Goal: Book appointment/travel/reservation

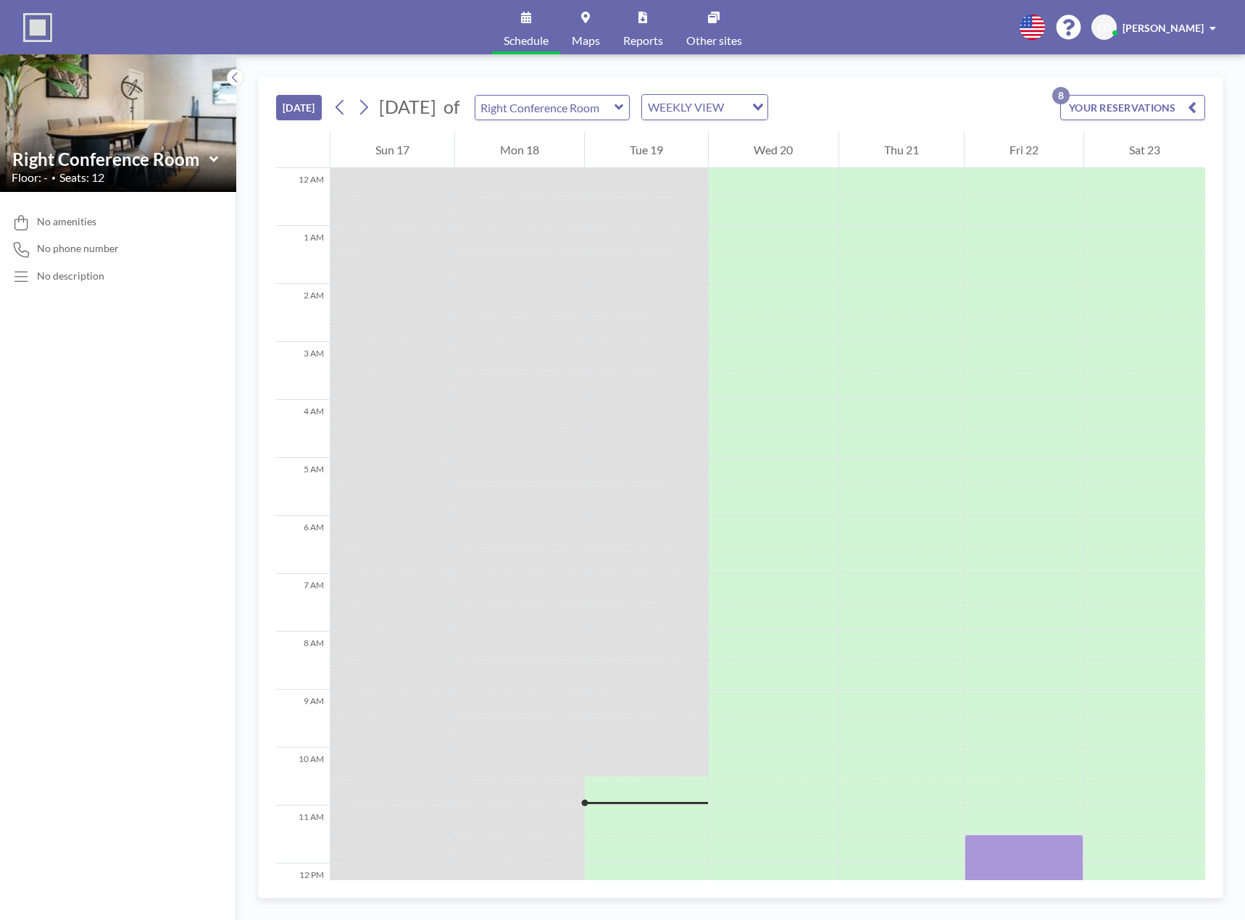
scroll to position [580, 0]
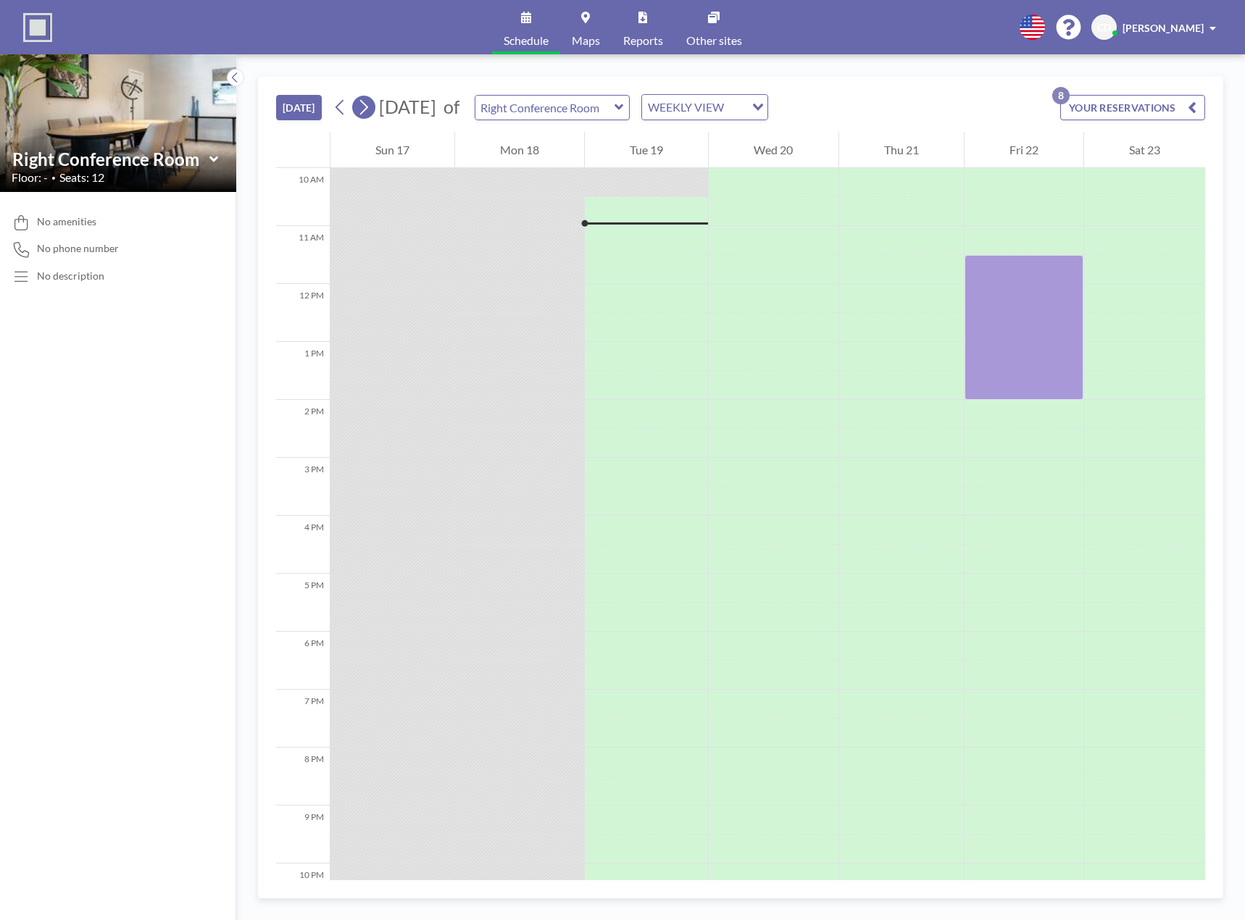
click at [369, 112] on icon at bounding box center [364, 107] width 14 height 22
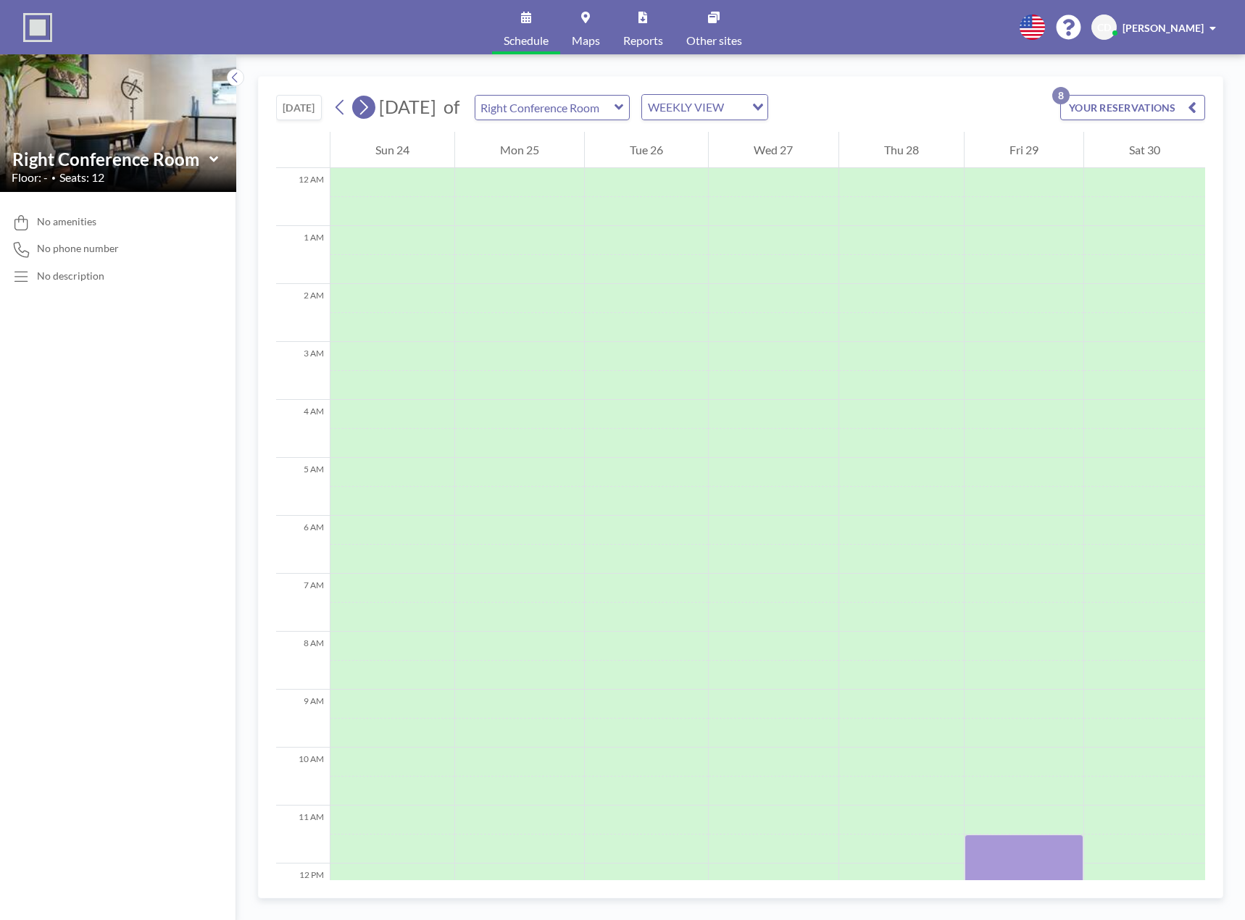
scroll to position [435, 0]
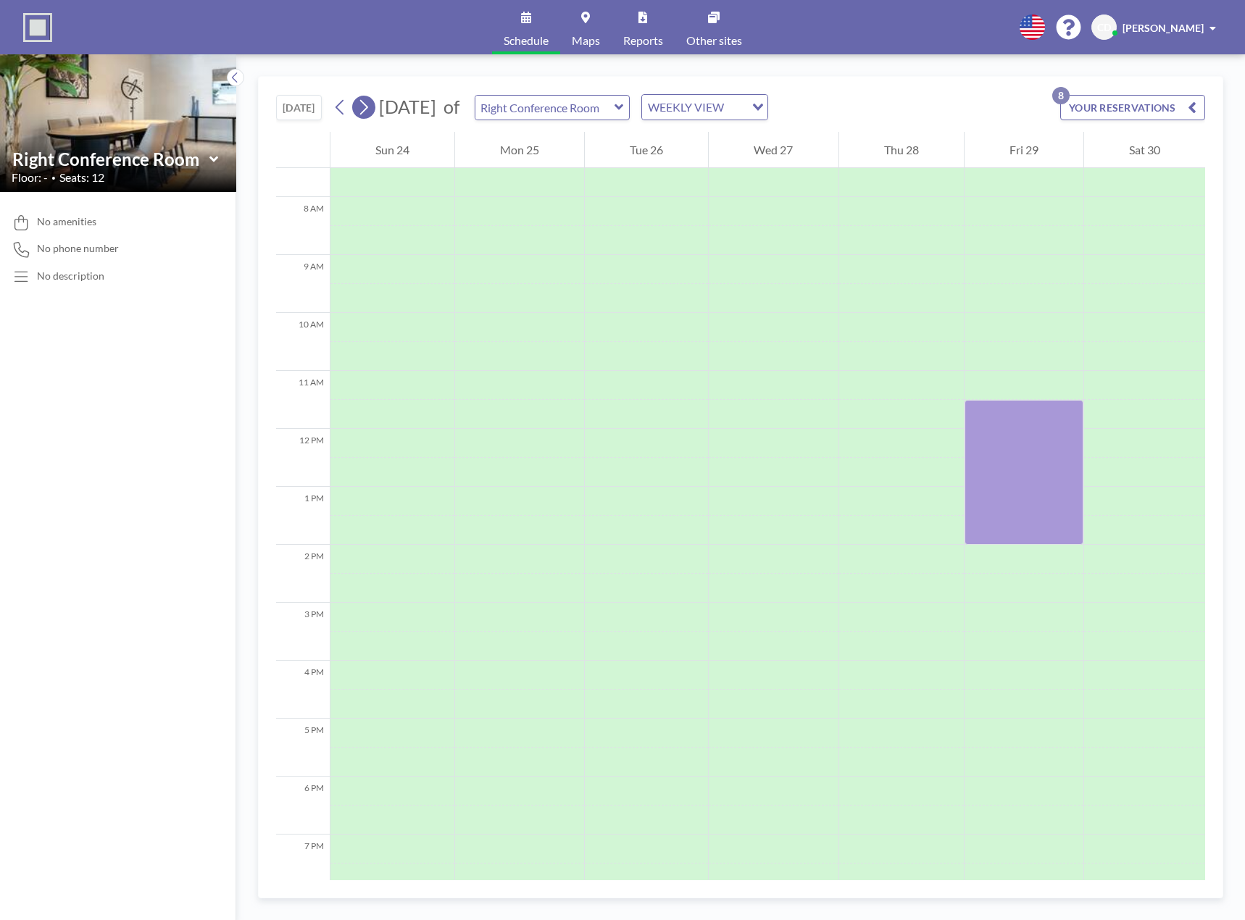
click at [368, 109] on icon at bounding box center [364, 107] width 8 height 15
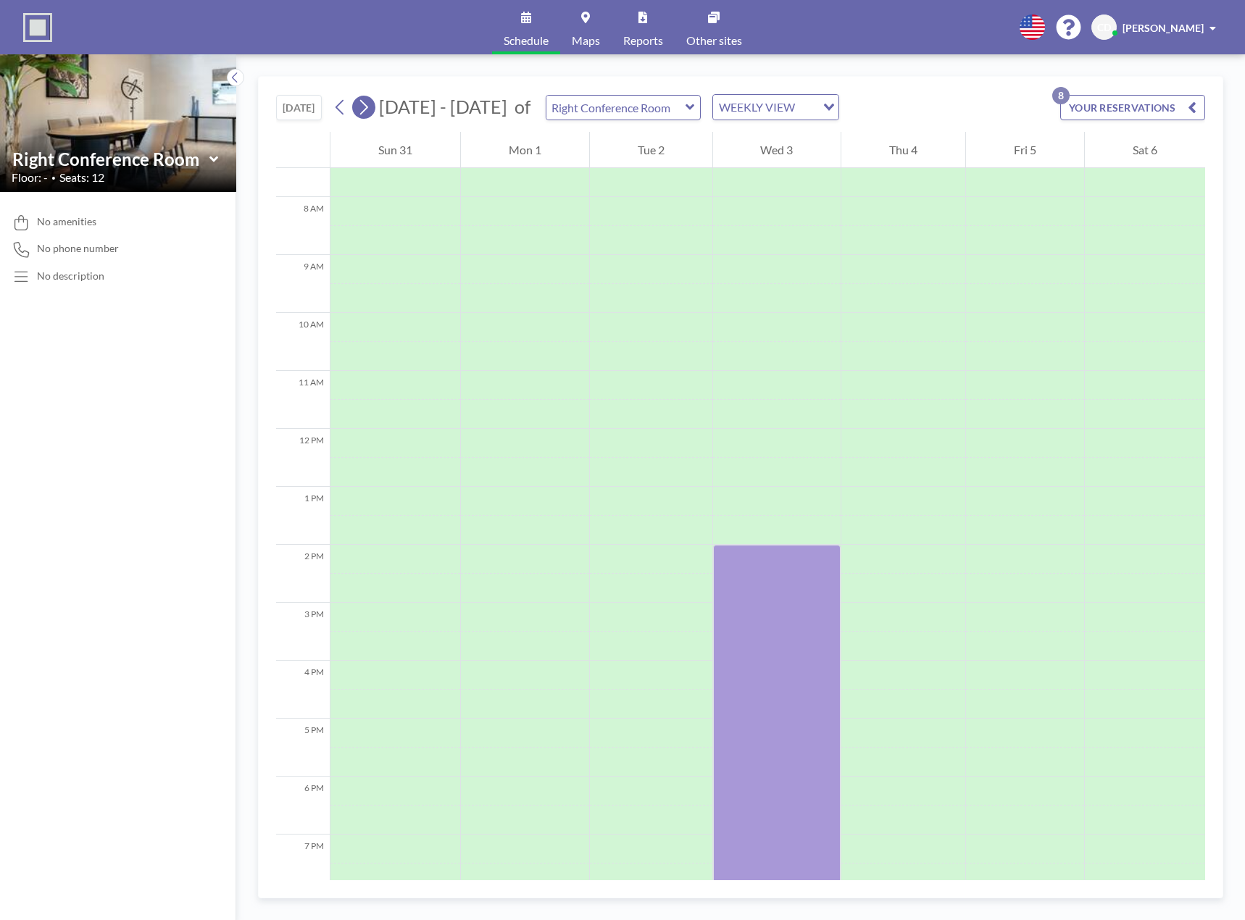
click at [368, 109] on icon at bounding box center [364, 107] width 8 height 15
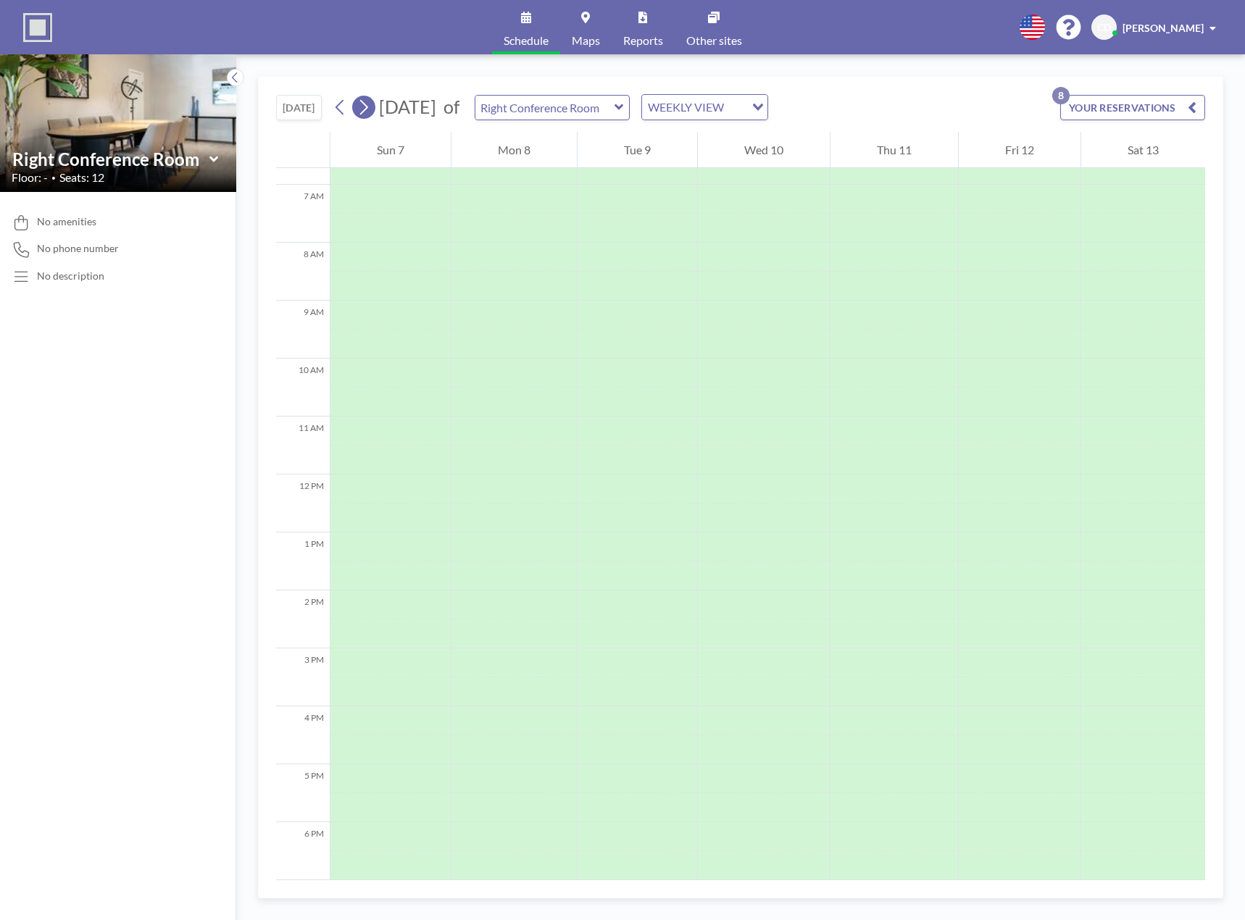
click at [368, 109] on icon at bounding box center [364, 107] width 8 height 15
click at [347, 109] on icon at bounding box center [340, 107] width 14 height 22
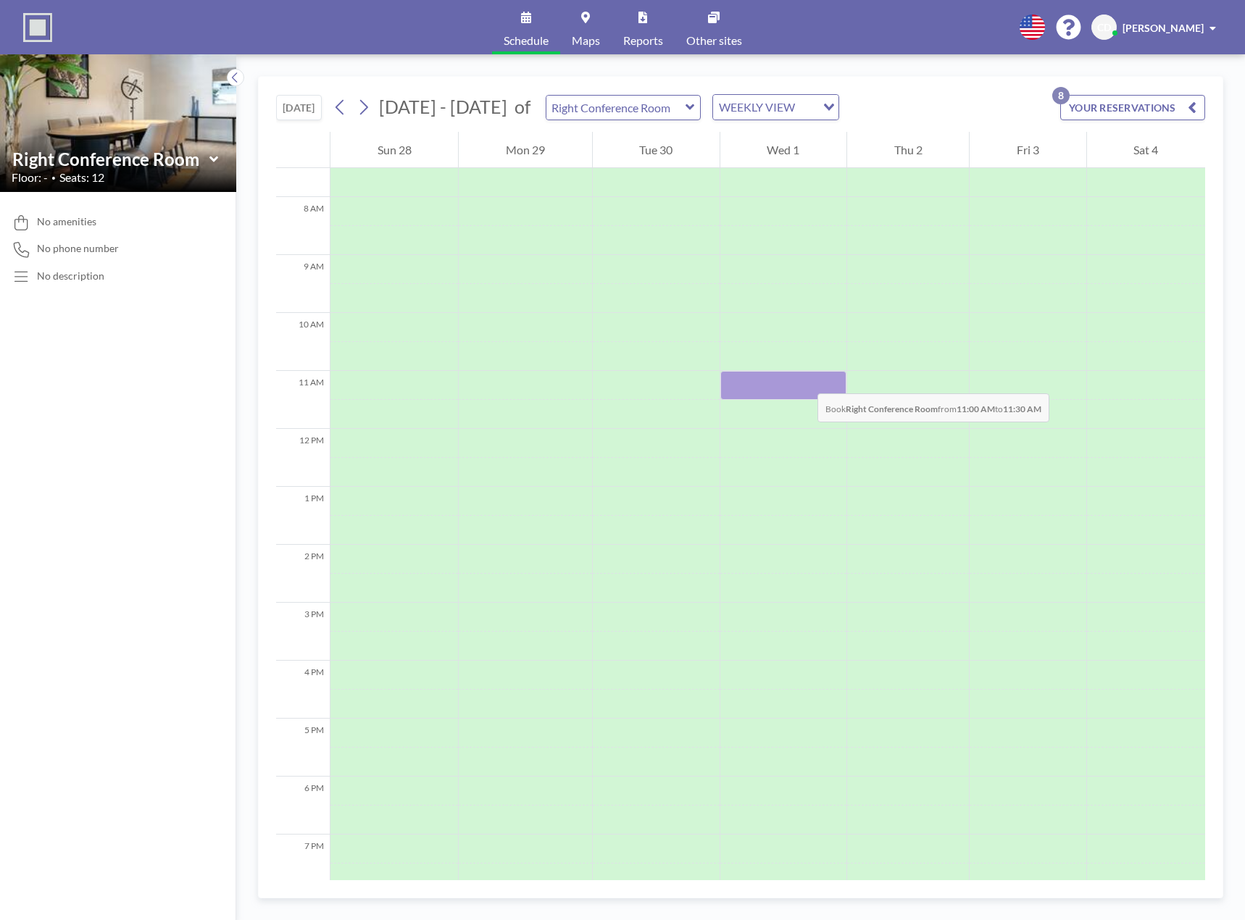
click at [803, 379] on div at bounding box center [783, 385] width 126 height 29
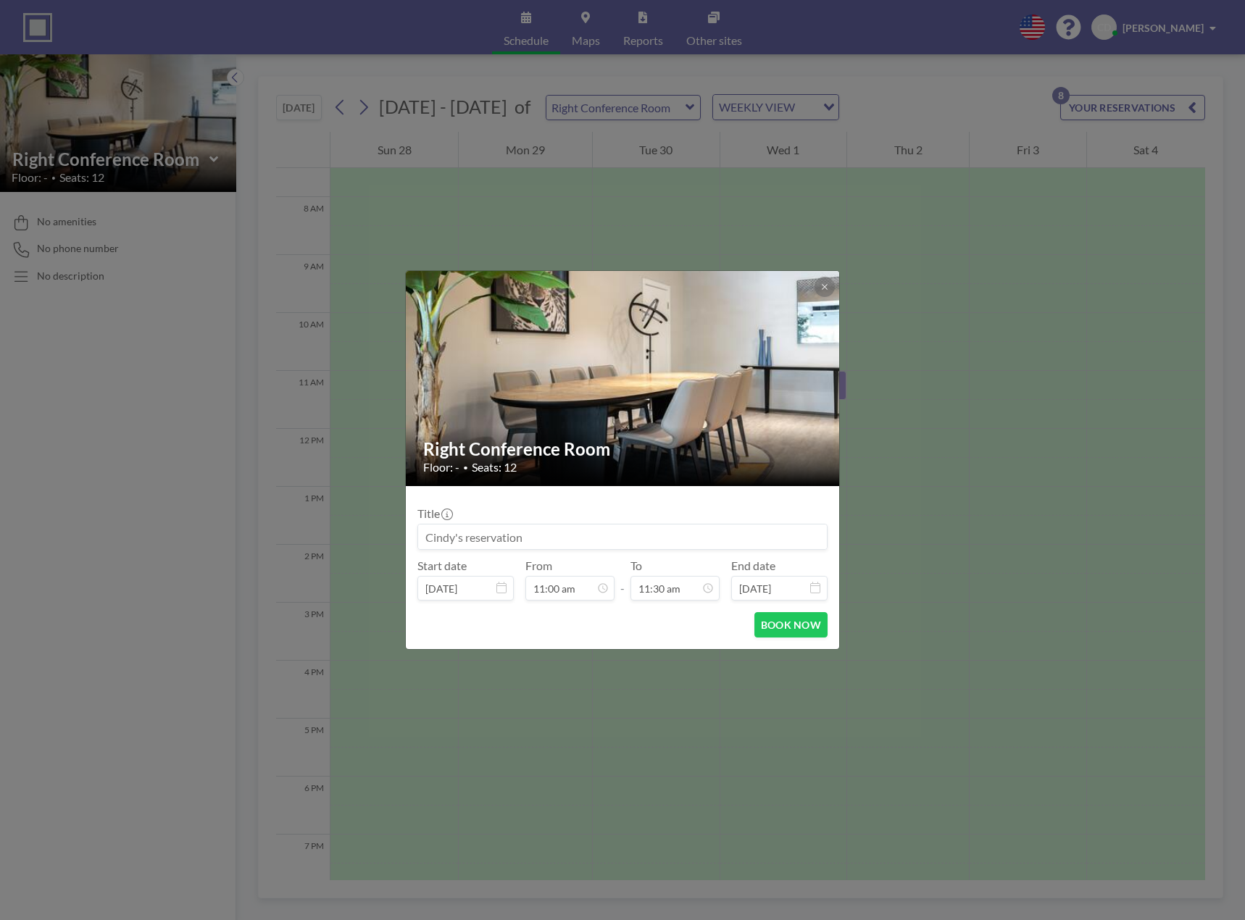
click at [530, 544] on input at bounding box center [622, 537] width 409 height 25
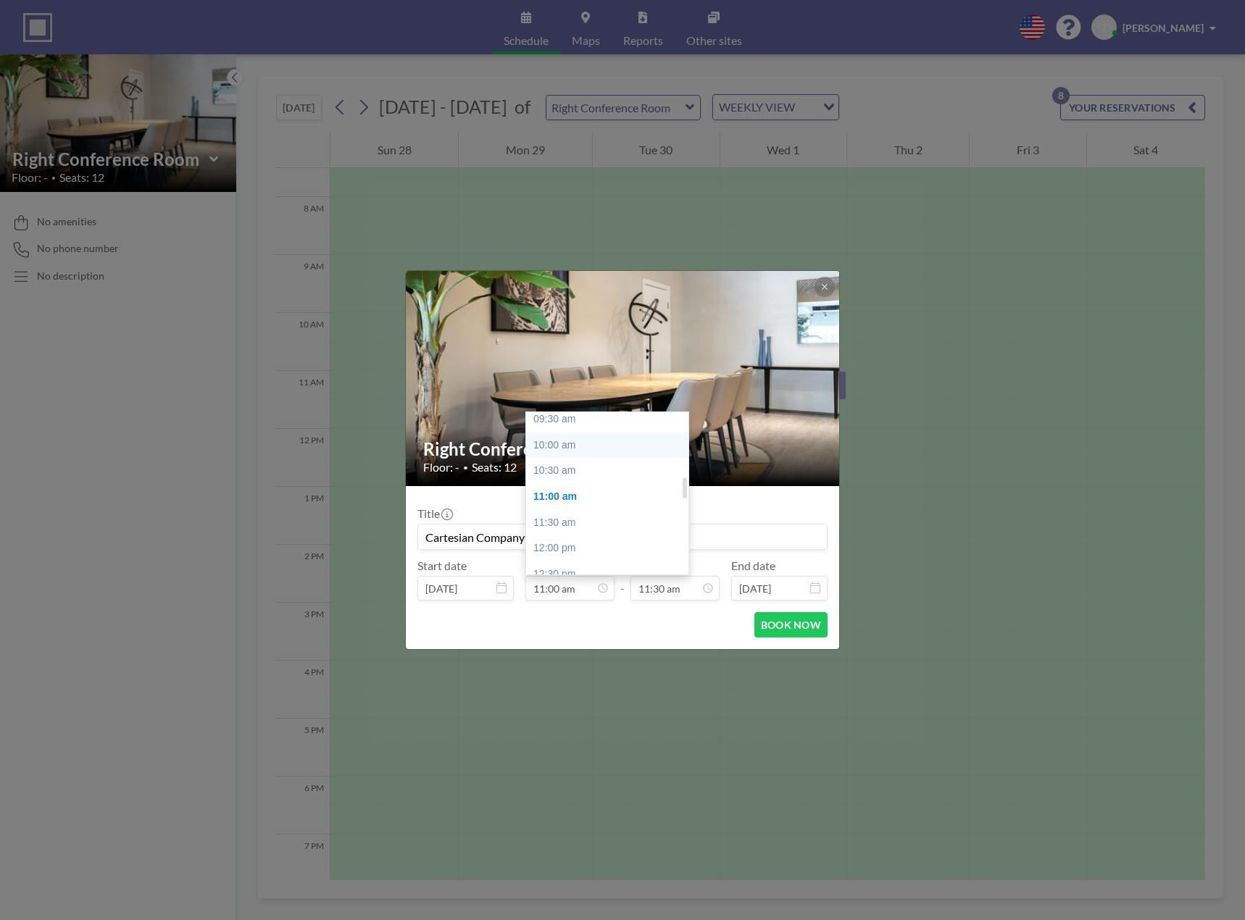
scroll to position [495, 0]
type input "Cartesian Company Meeting"
click at [583, 468] on div "10:30 am" at bounding box center [611, 472] width 170 height 26
type input "10:30 am"
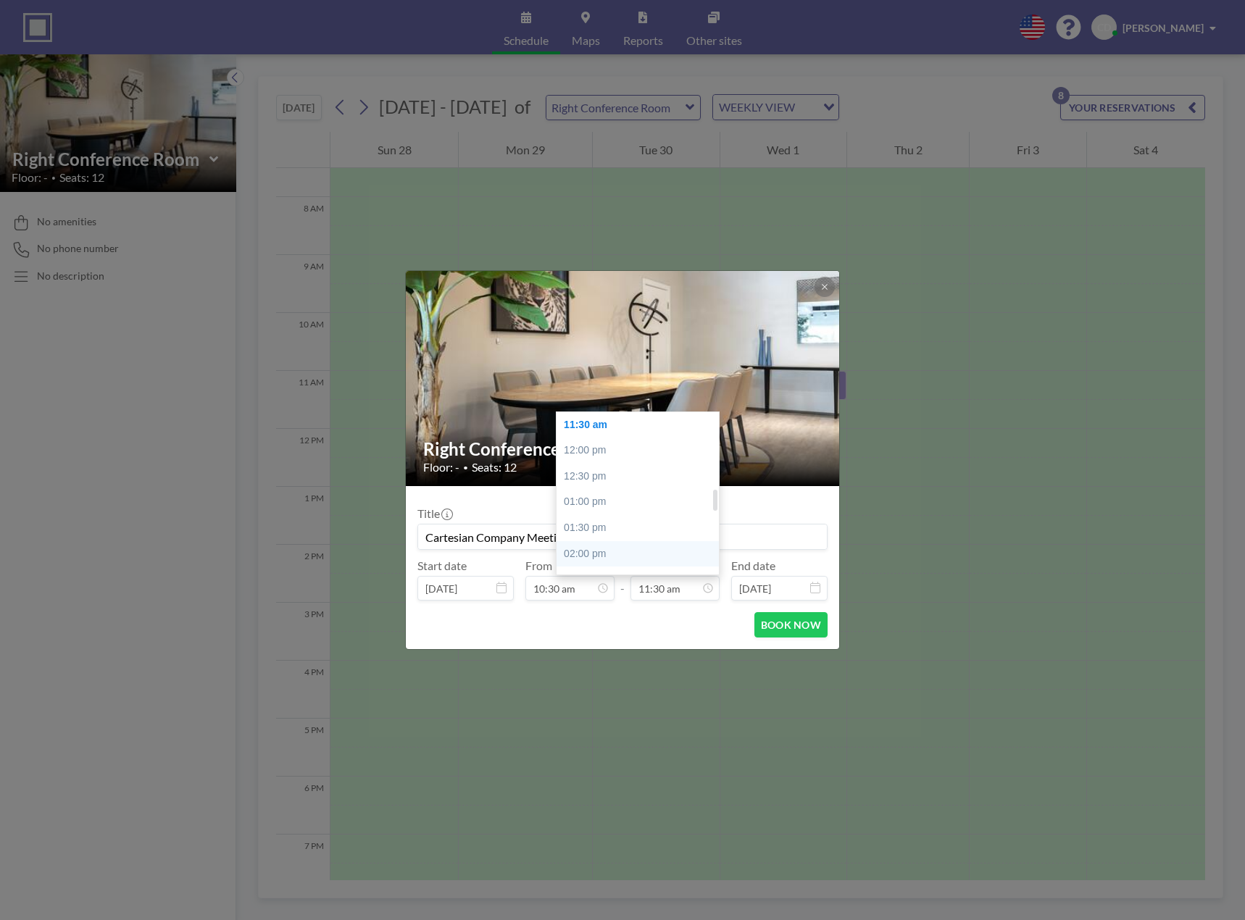
click at [627, 554] on div "02:00 pm" at bounding box center [642, 554] width 170 height 26
type input "02:00 pm"
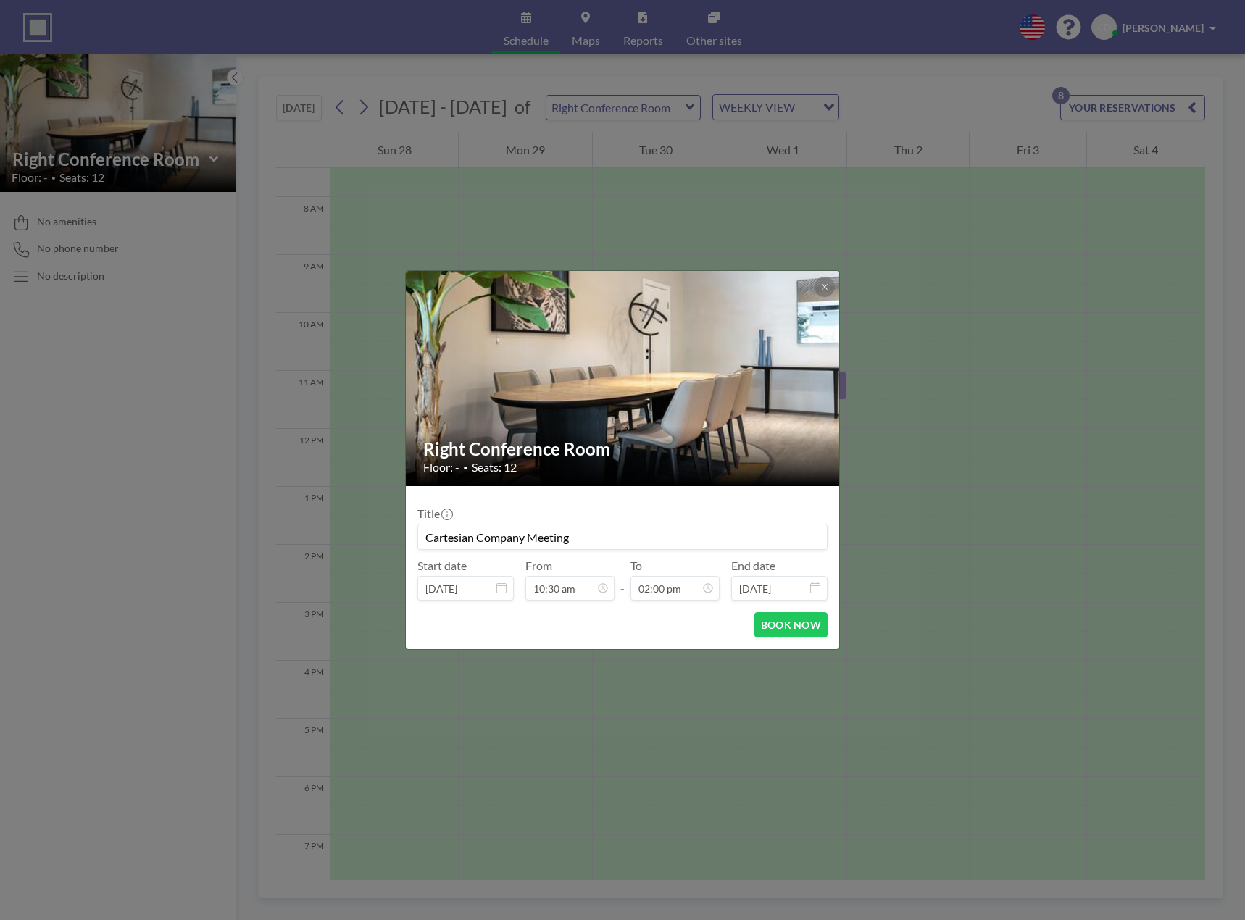
scroll to position [722, 0]
click at [659, 634] on div "BOOK NOW" at bounding box center [622, 624] width 410 height 25
click at [797, 622] on button "BOOK NOW" at bounding box center [790, 624] width 73 height 25
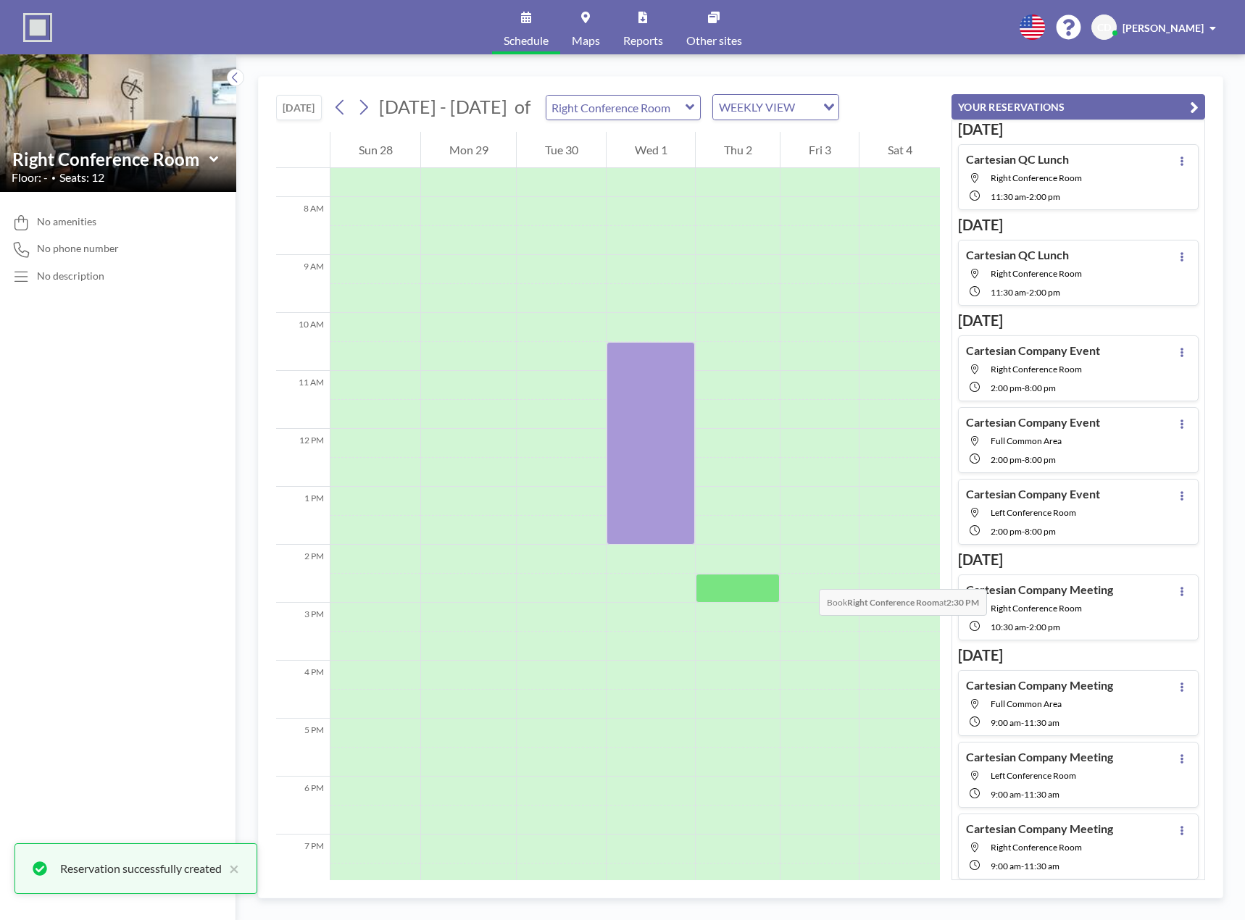
scroll to position [6, 0]
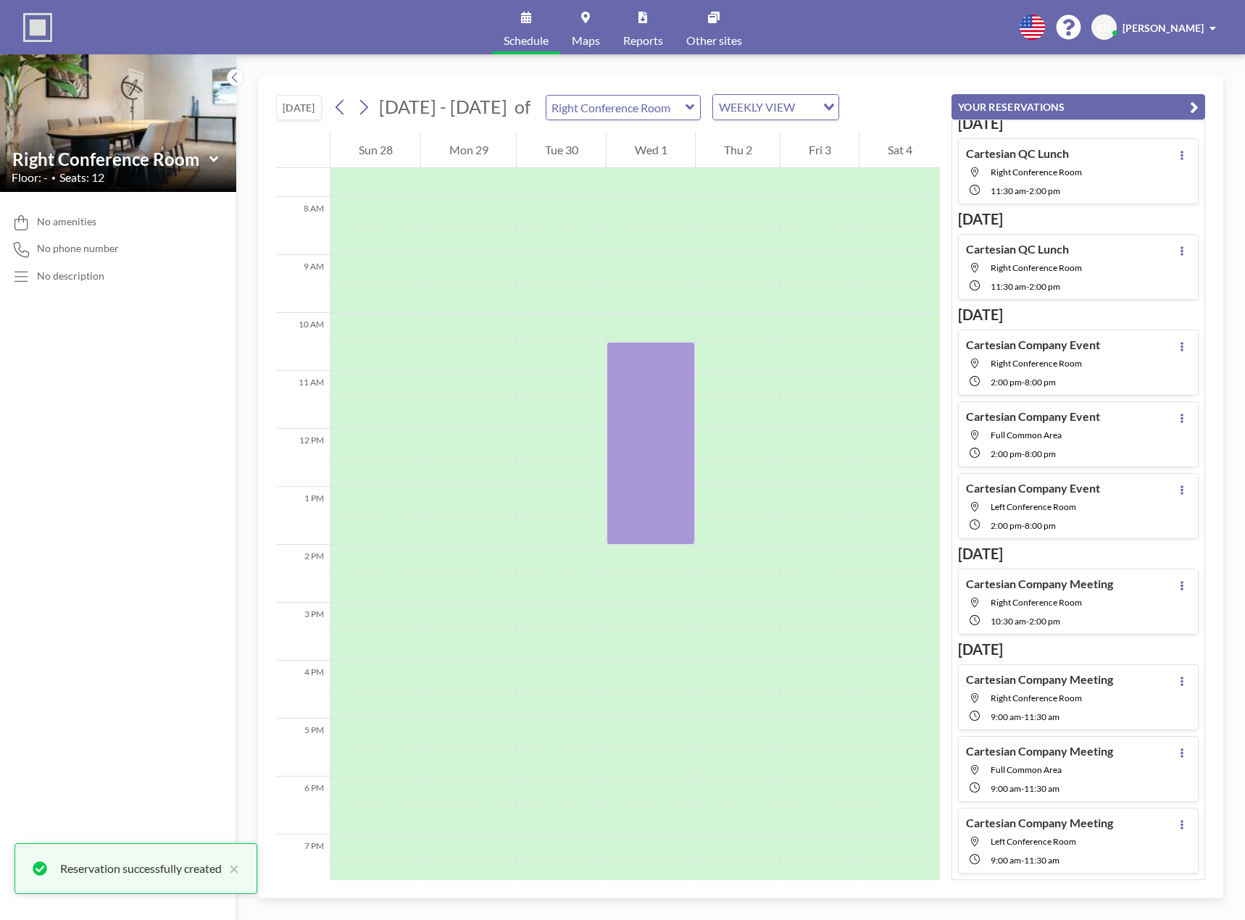
click at [686, 101] on icon at bounding box center [690, 107] width 9 height 14
type input "Left Conference Room"
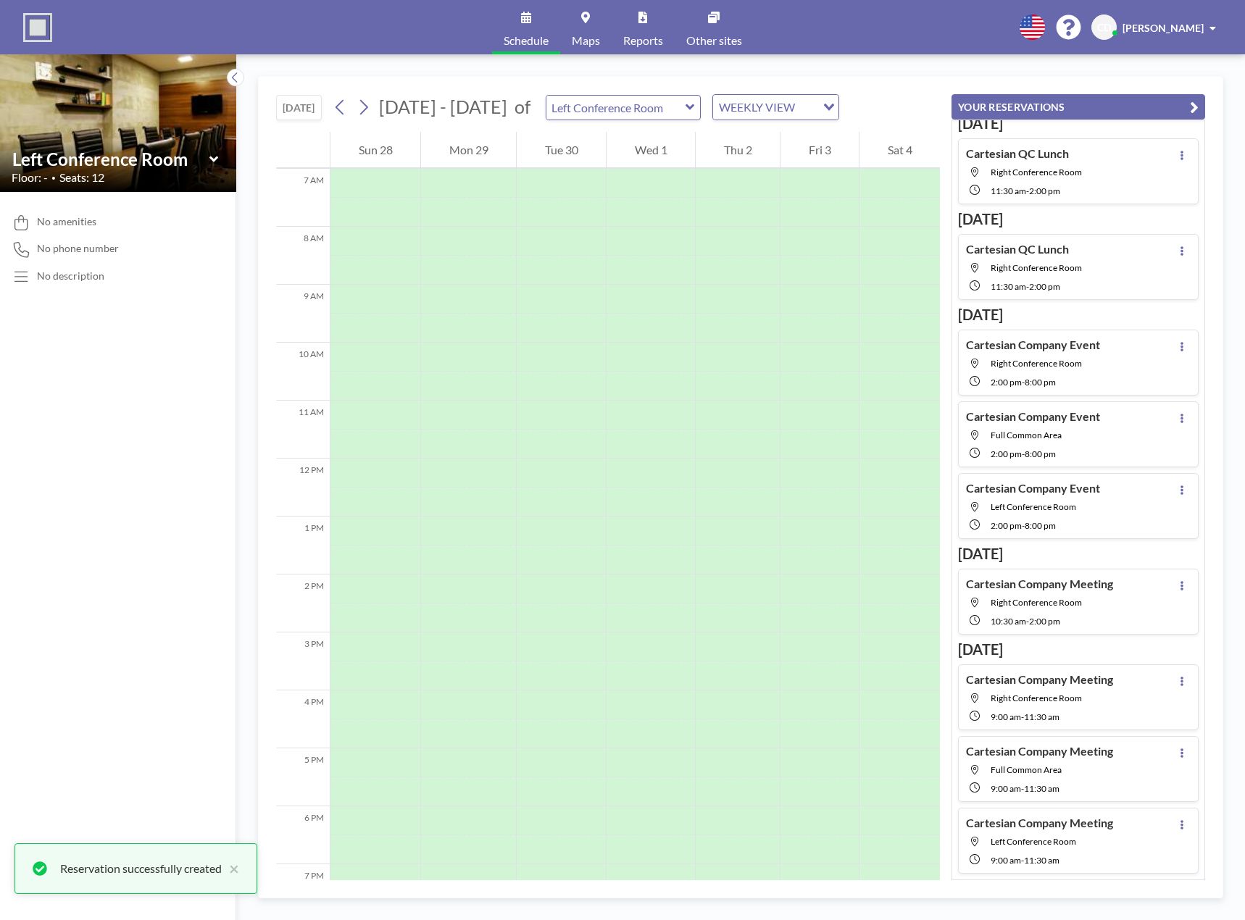
scroll to position [435, 0]
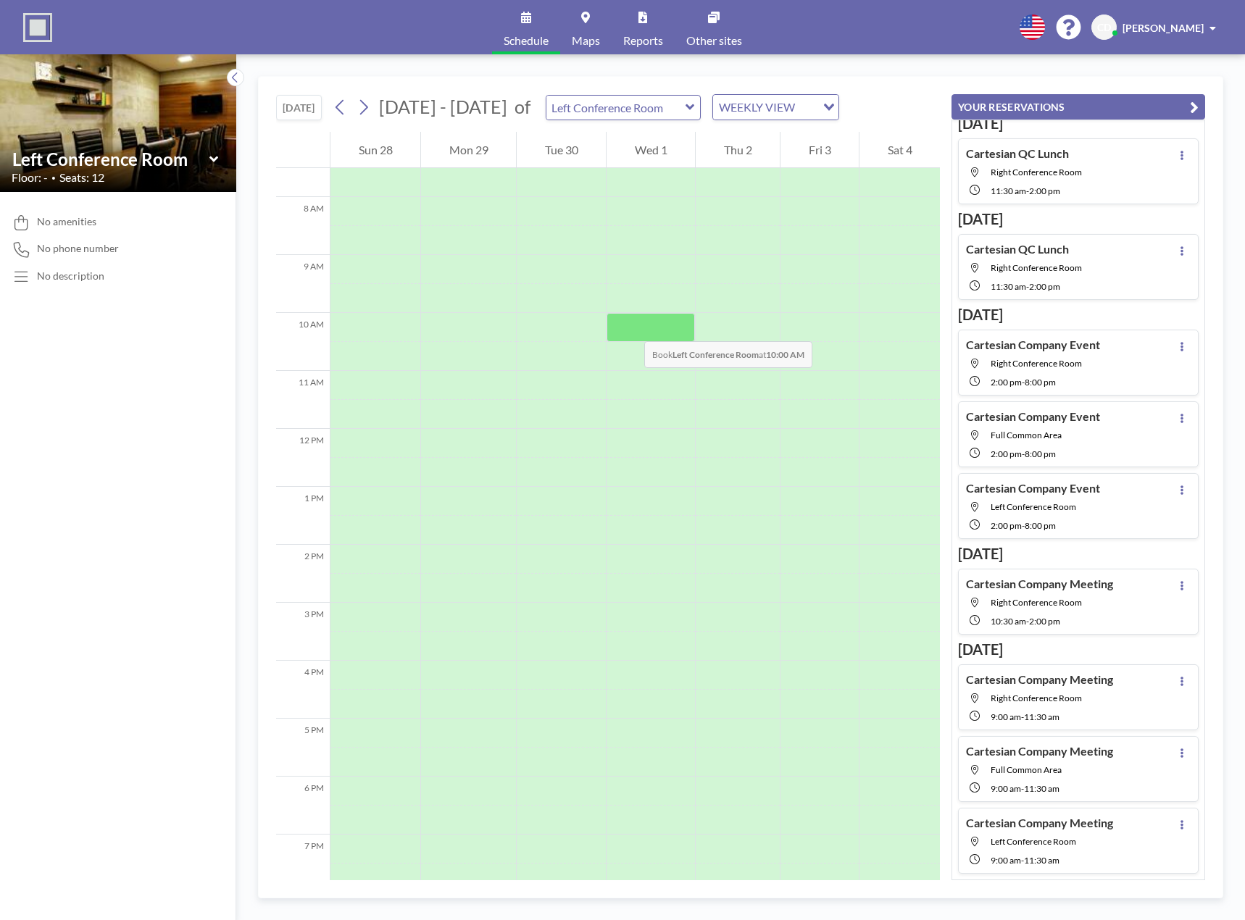
click at [630, 326] on div at bounding box center [651, 327] width 88 height 29
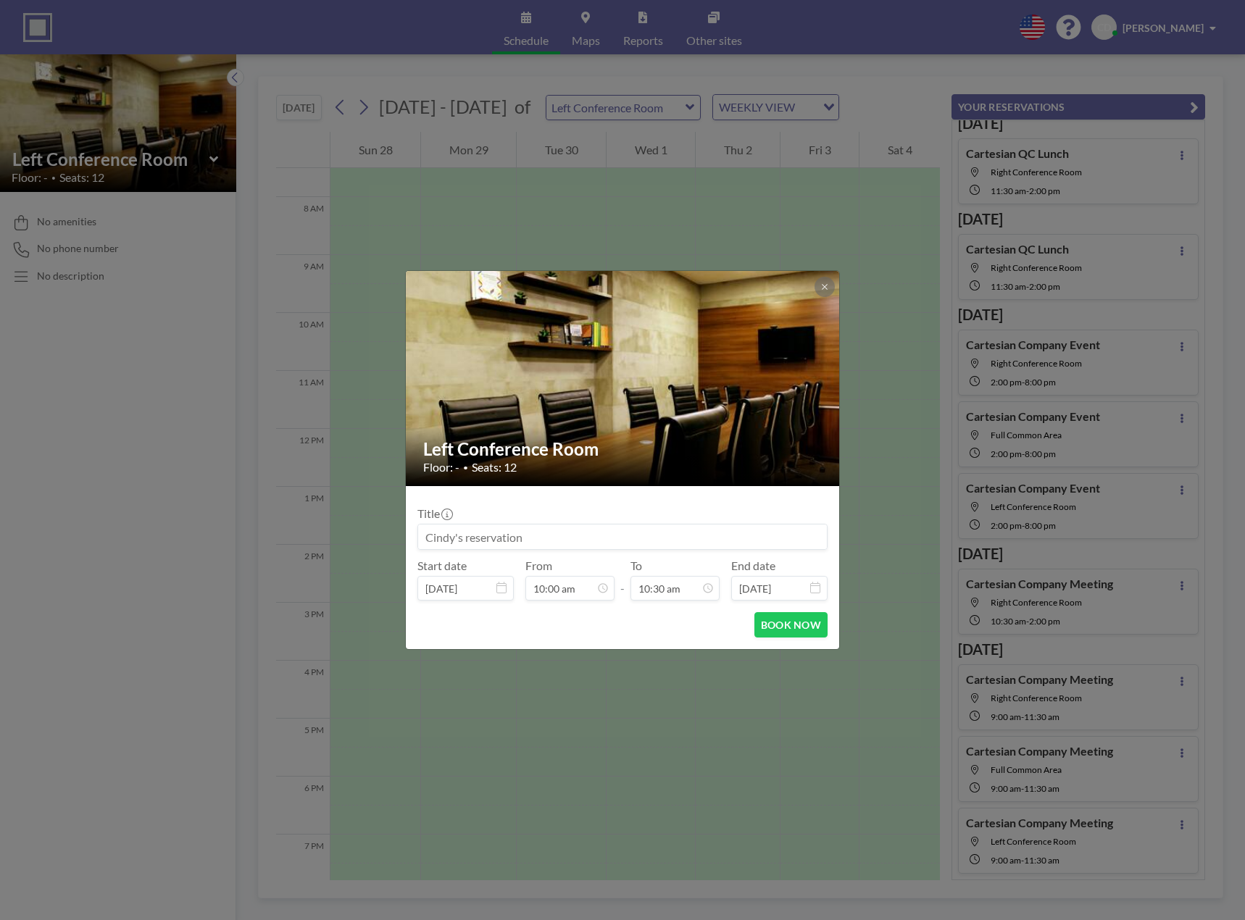
click at [529, 539] on input at bounding box center [622, 537] width 409 height 25
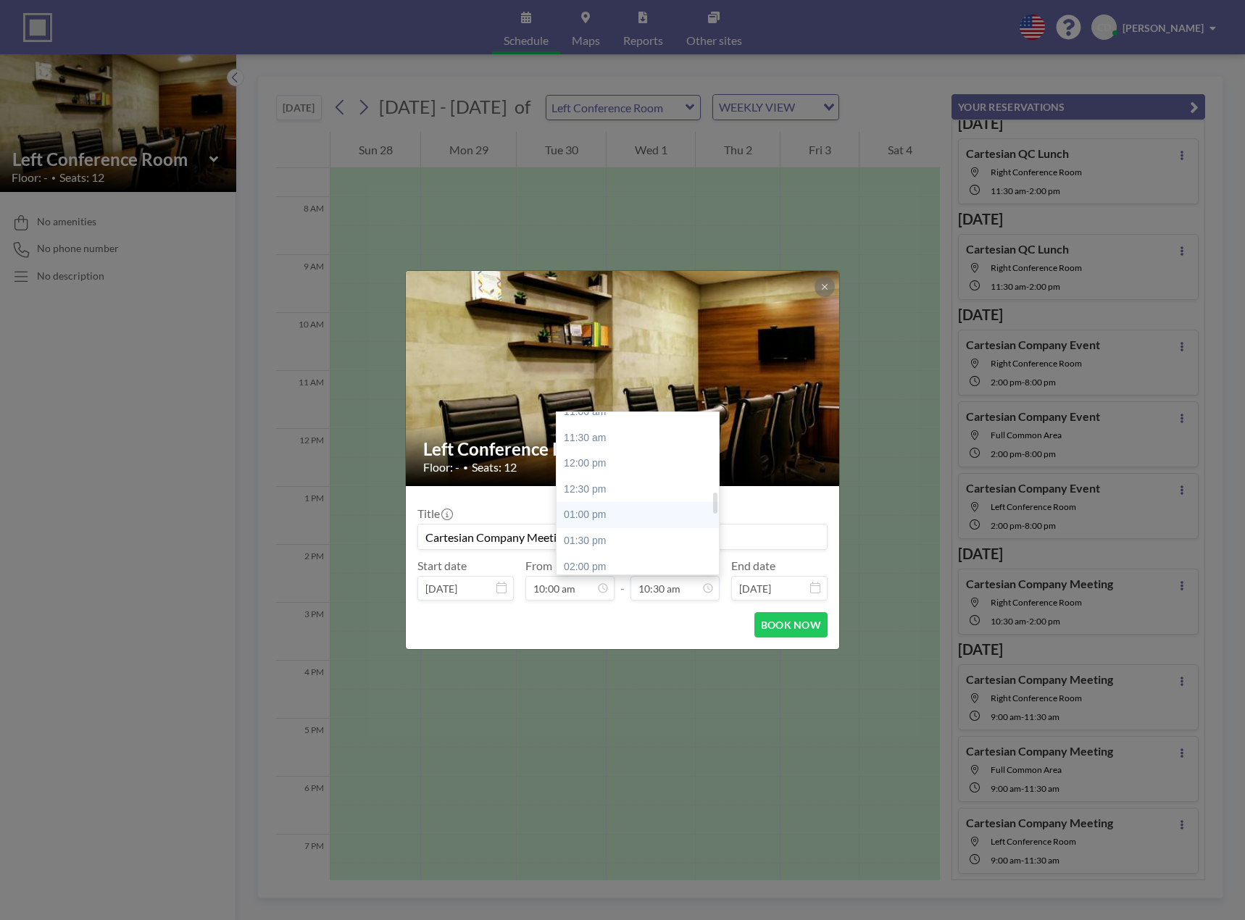
scroll to position [614, 0]
type input "Cartesian Company Meeting"
click at [601, 528] on div "02:00 pm" at bounding box center [642, 534] width 170 height 26
type input "02:00 pm"
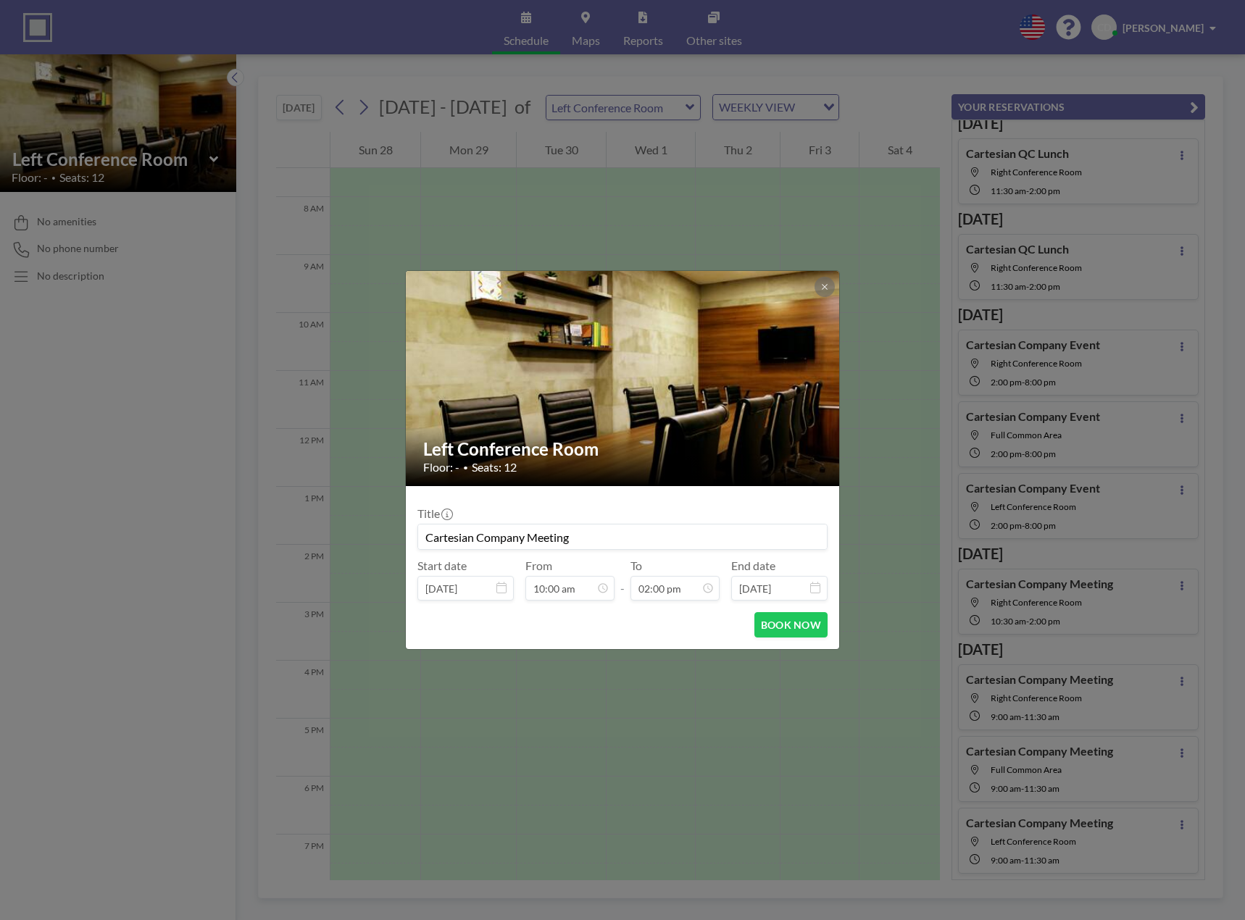
scroll to position [722, 0]
drag, startPoint x: 599, startPoint y: 537, endPoint x: 406, endPoint y: 533, distance: 192.8
click at [406, 533] on form "Title Cartesian Company Meeting Start date [DATE] From 10:00 am - To 02:00 pm E…" at bounding box center [622, 567] width 433 height 163
click at [807, 625] on button "BOOK NOW" at bounding box center [790, 624] width 73 height 25
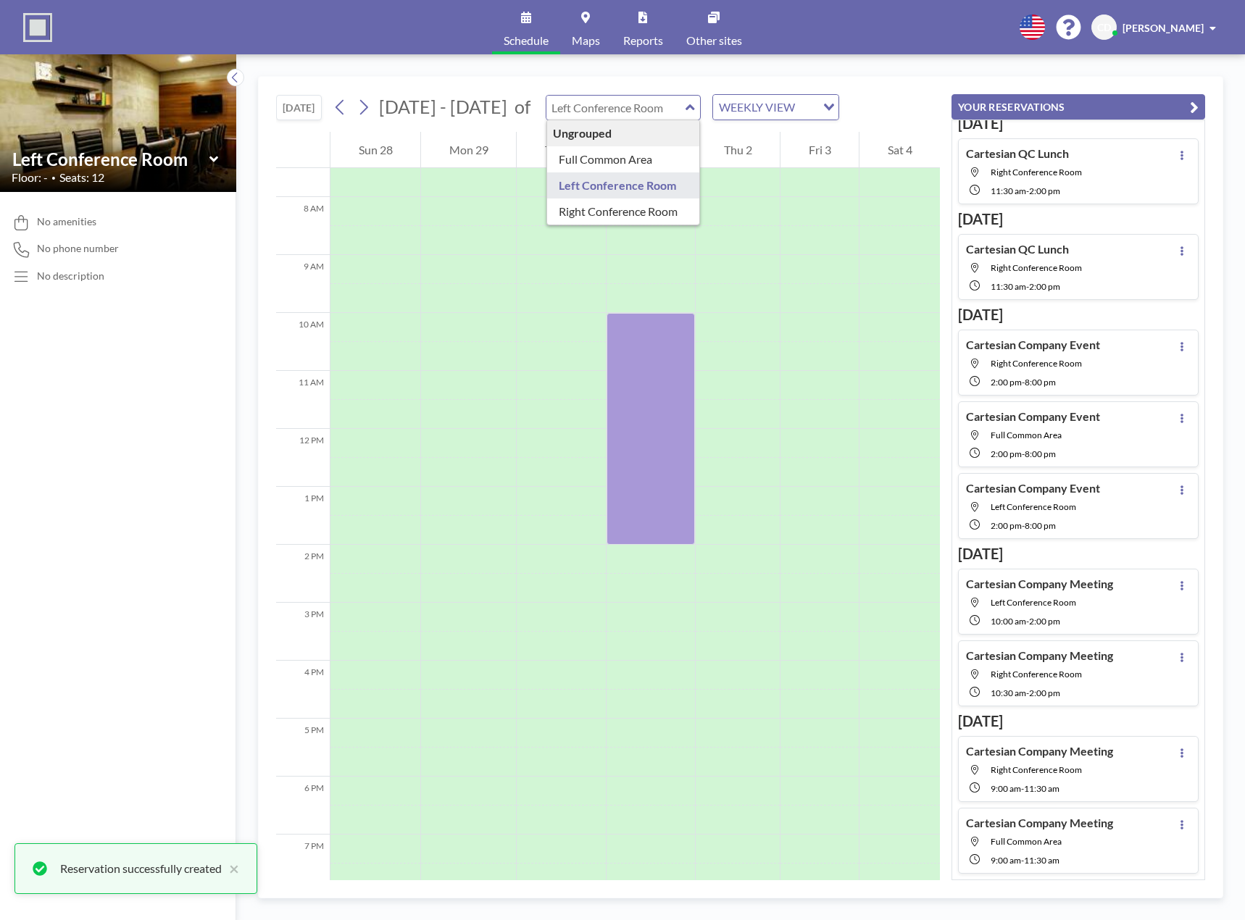
click at [654, 105] on input "text" at bounding box center [615, 108] width 139 height 24
type input "Full Common Area"
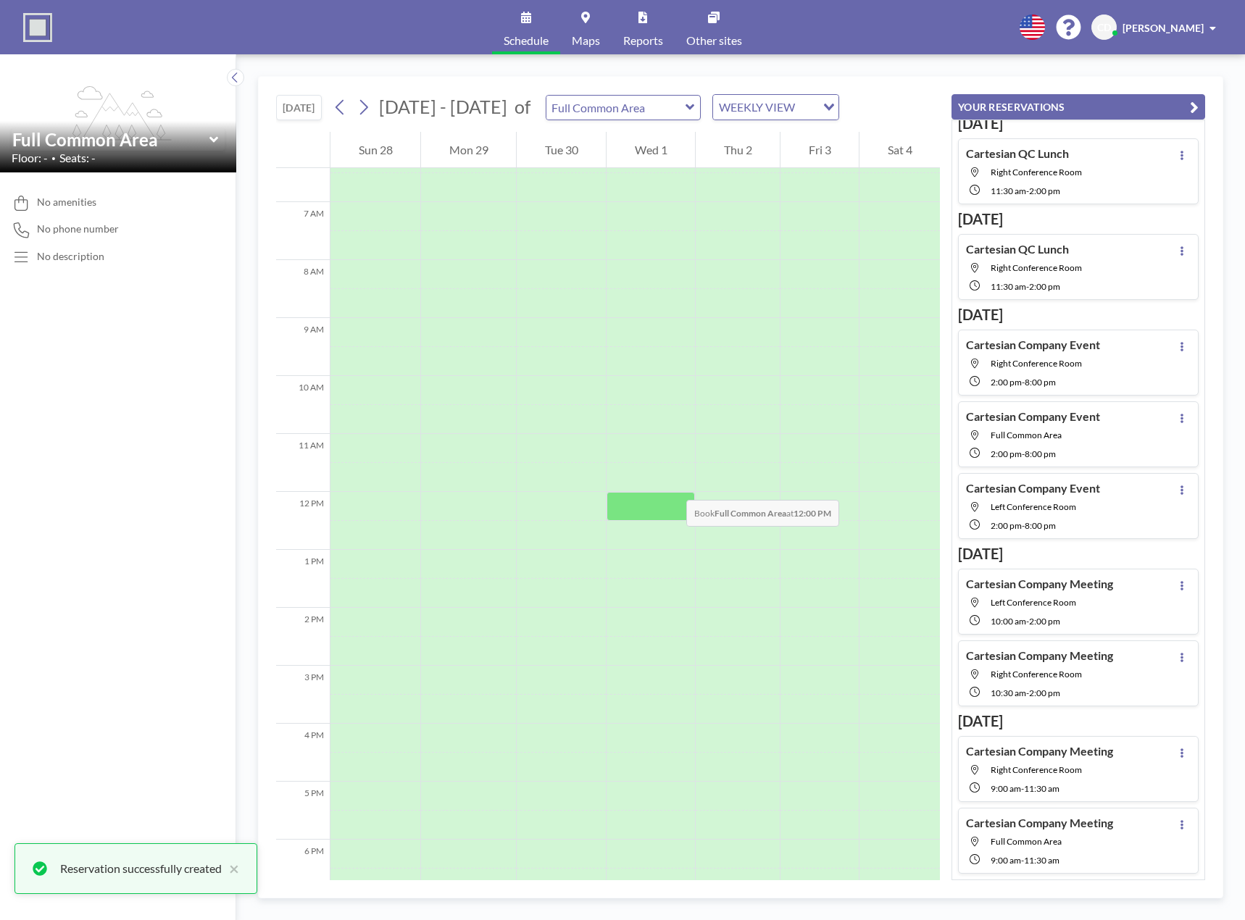
scroll to position [435, 0]
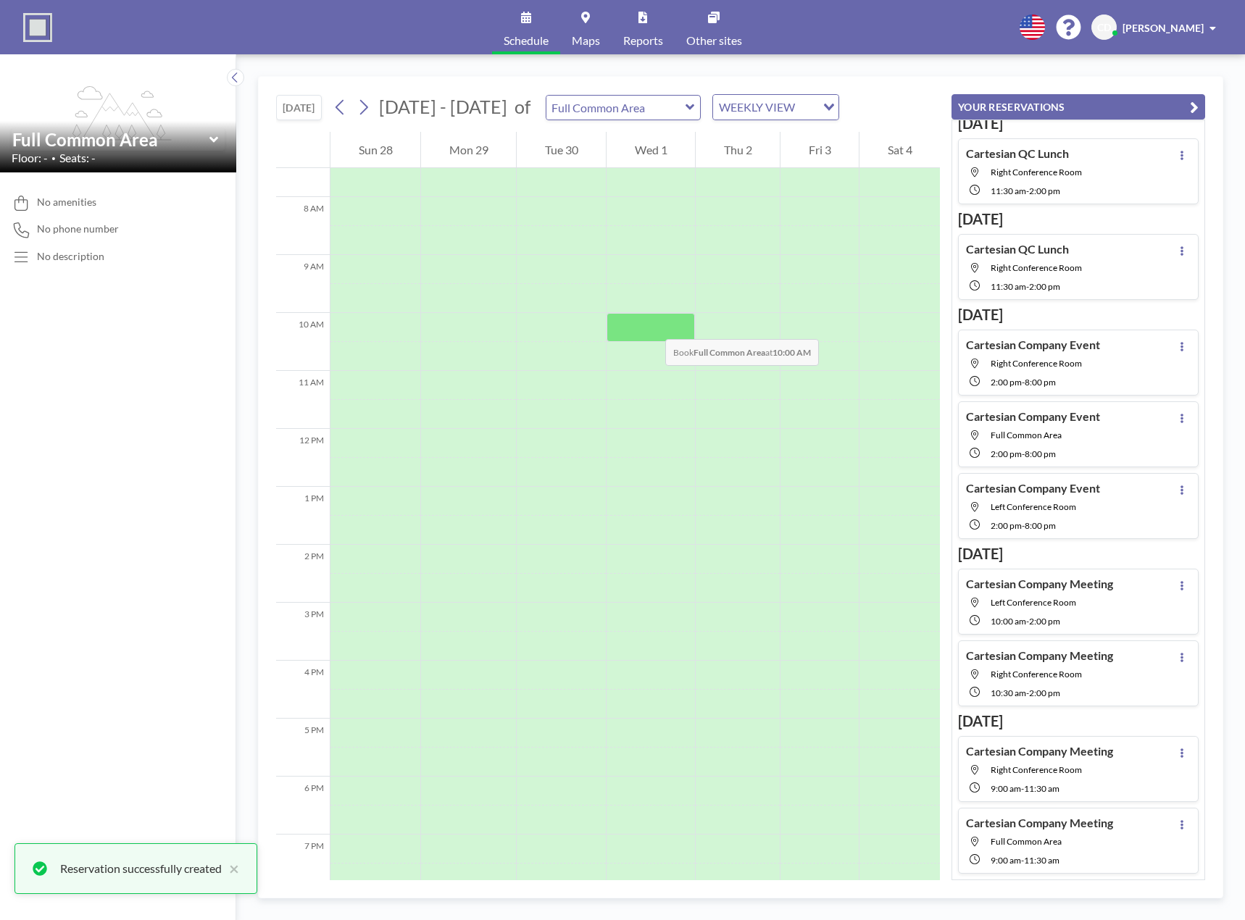
click at [651, 325] on div at bounding box center [651, 327] width 88 height 29
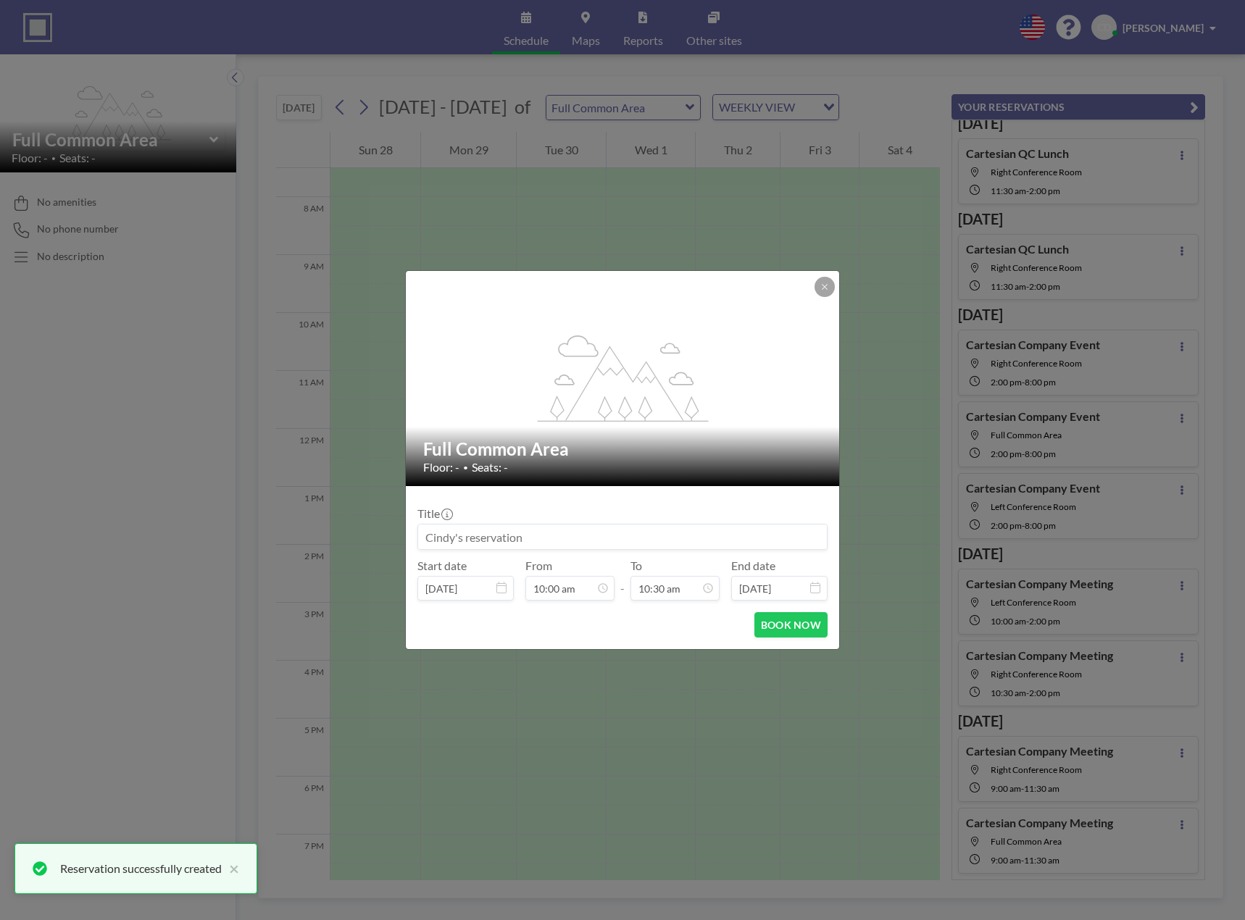
click at [528, 533] on input at bounding box center [622, 537] width 409 height 25
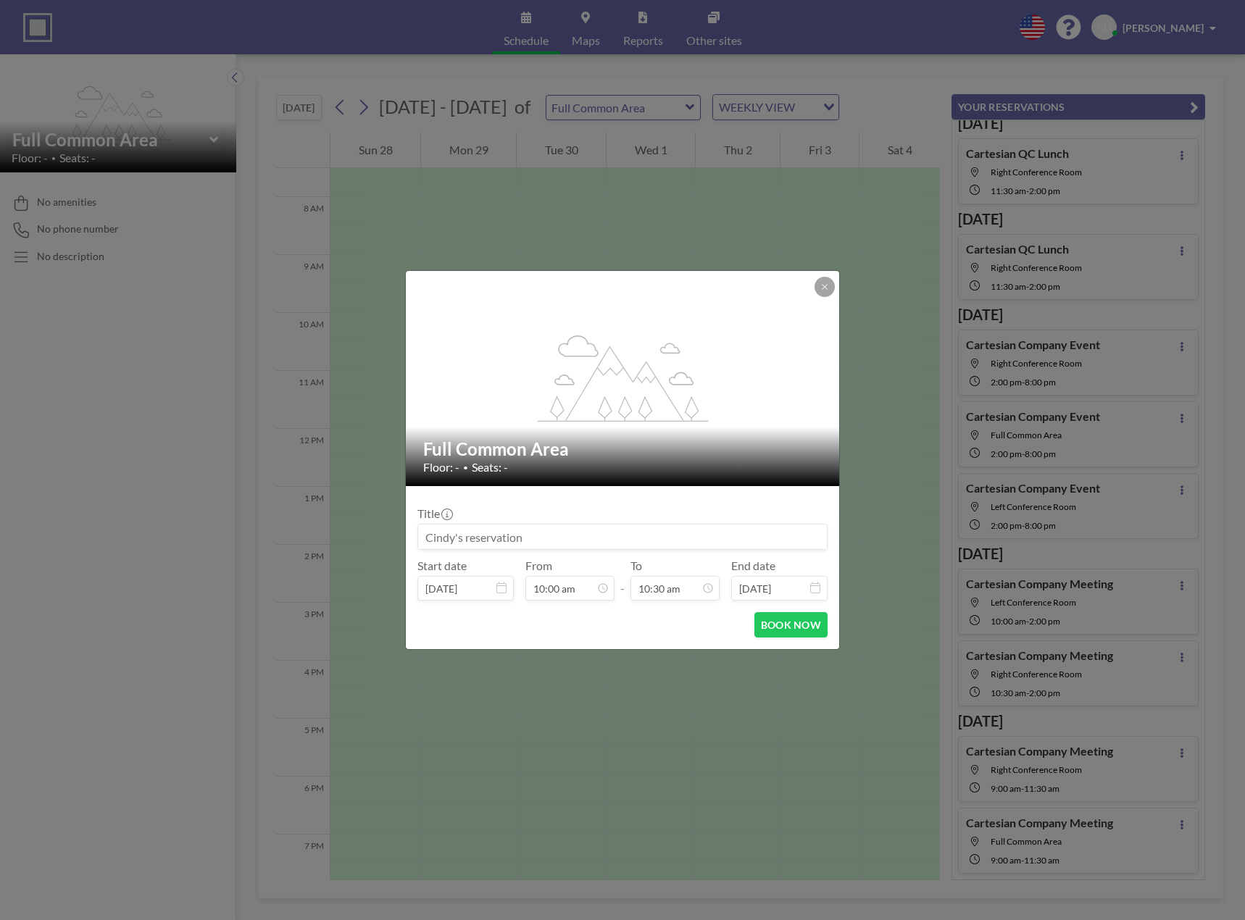
paste input "Cartesian Company Meeting"
type input "Cartesian Company Meeting"
click at [826, 293] on button at bounding box center [825, 287] width 20 height 20
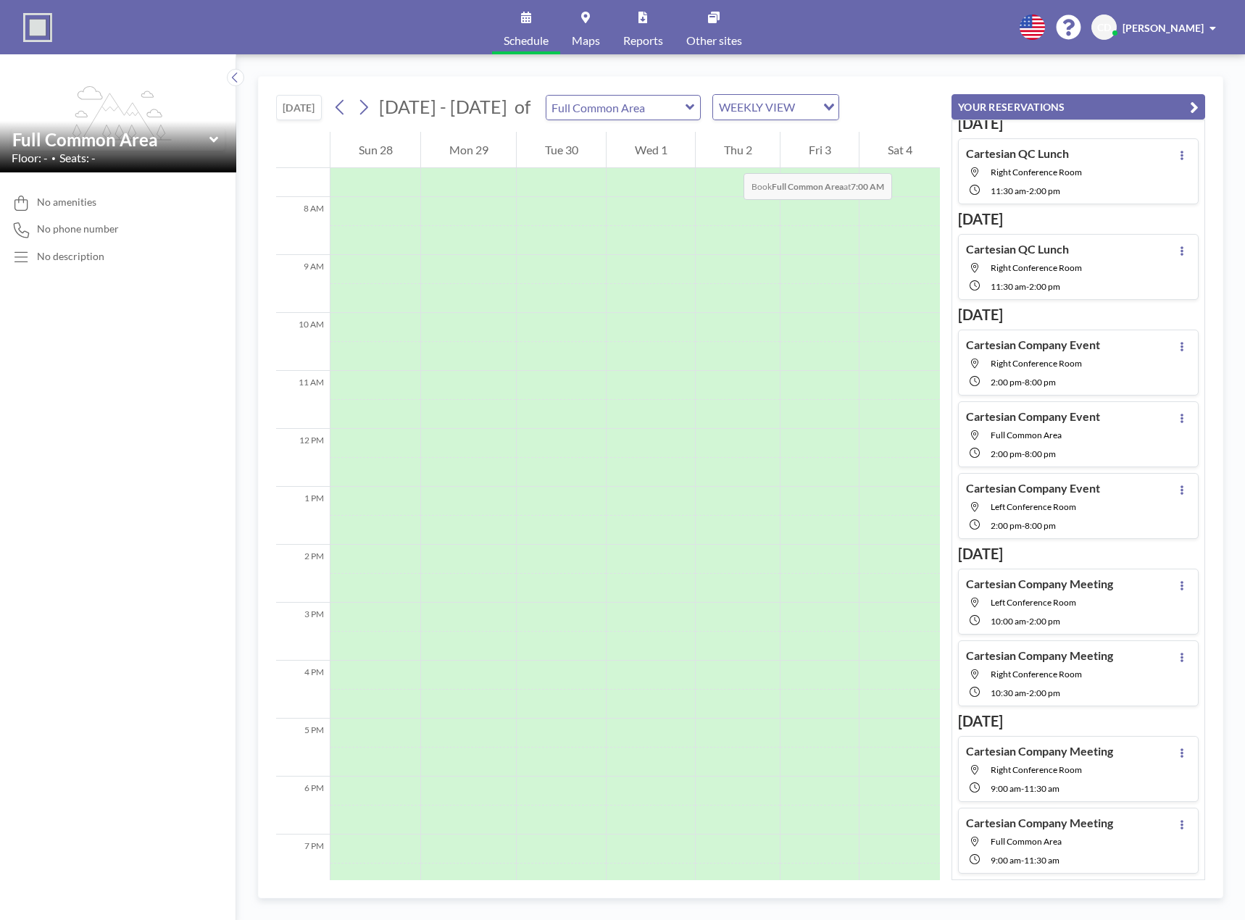
click at [727, 151] on div "Thu 2" at bounding box center [738, 150] width 84 height 36
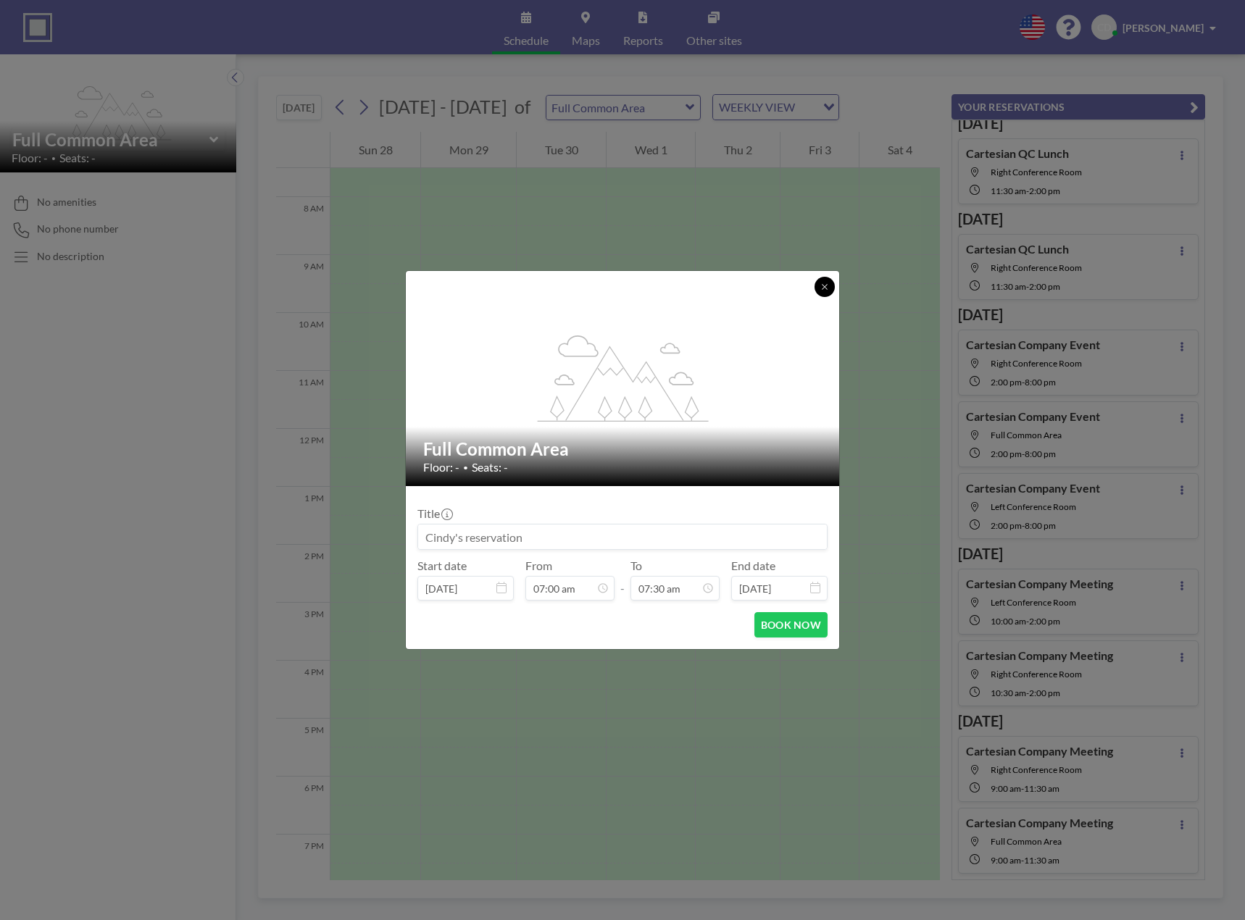
click at [824, 284] on icon at bounding box center [824, 287] width 9 height 9
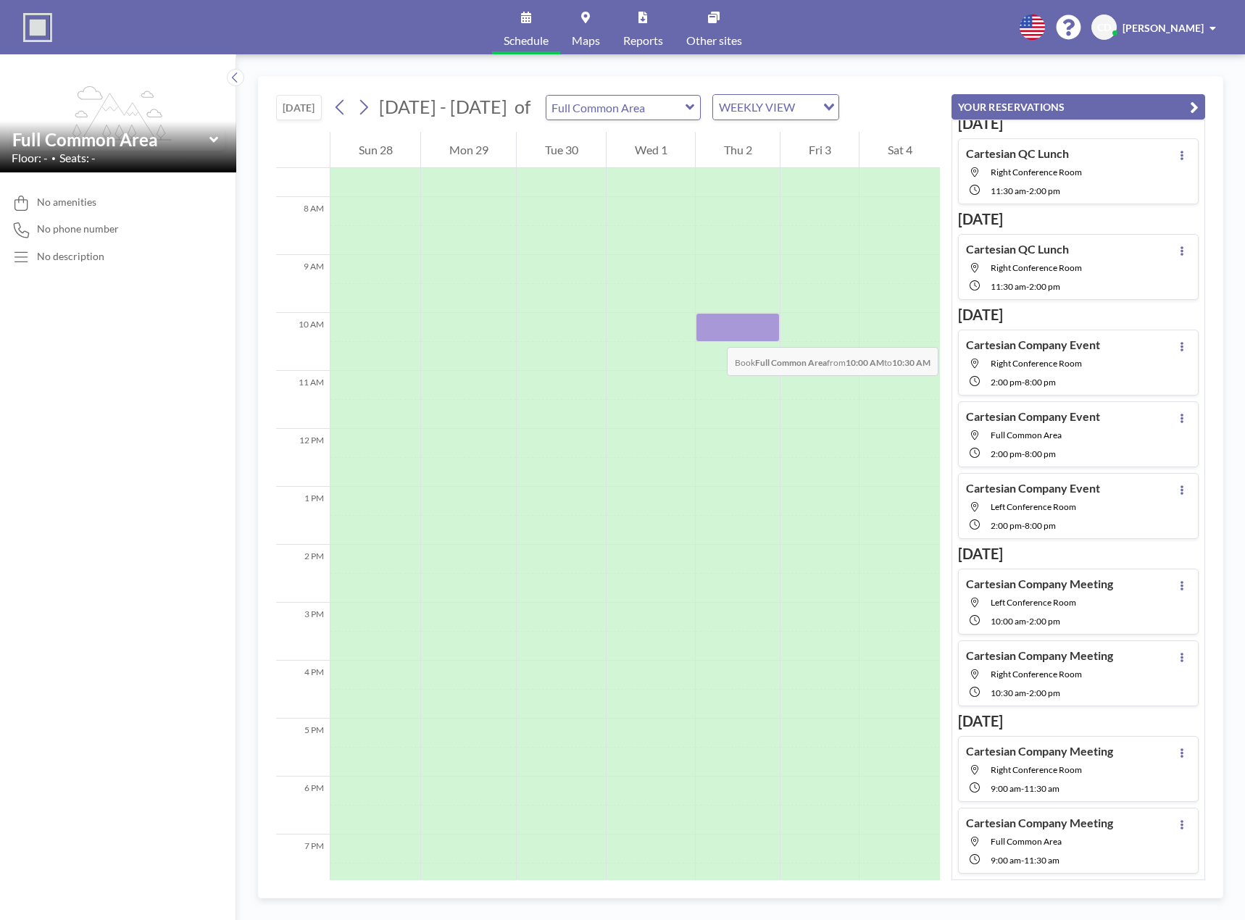
click at [712, 333] on div at bounding box center [738, 327] width 84 height 29
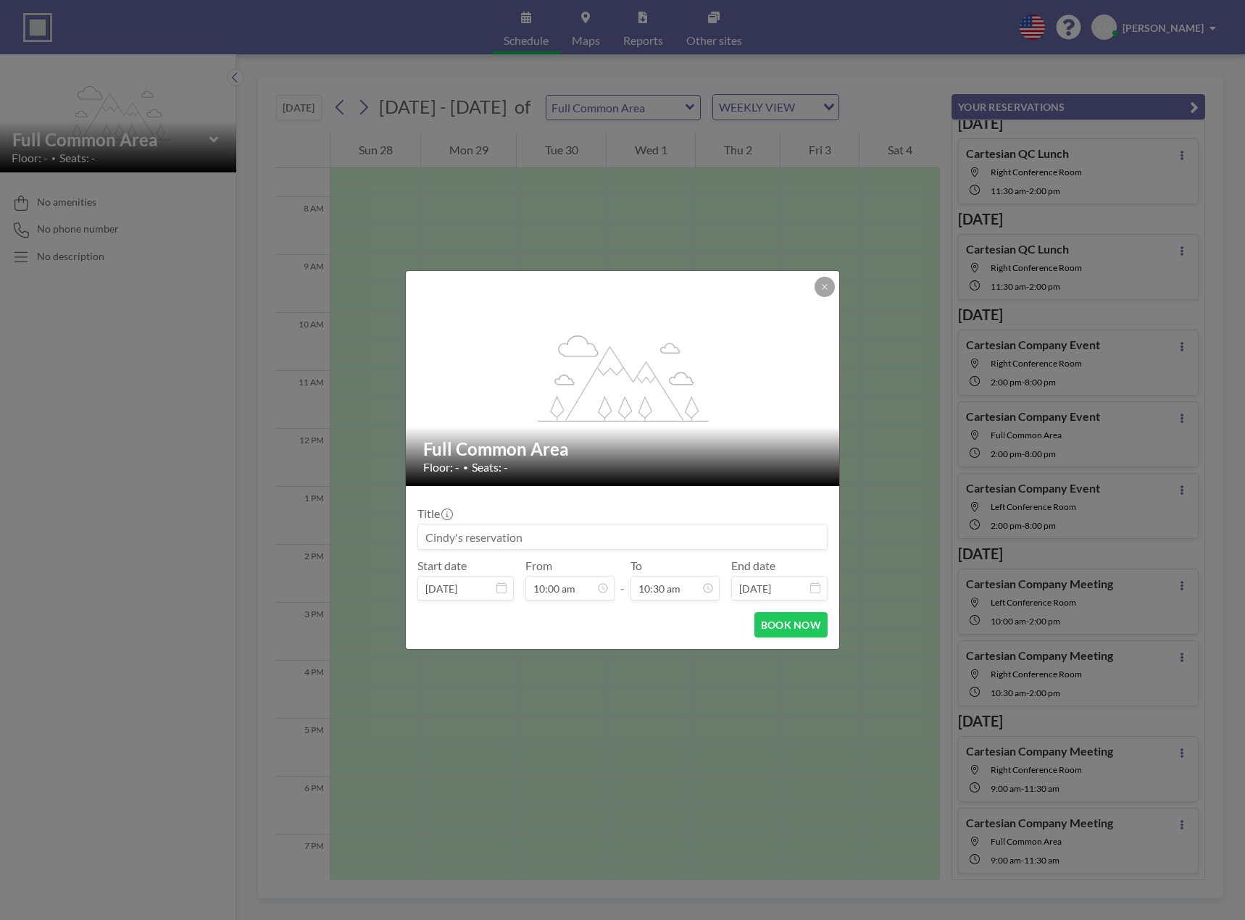
scroll to position [0, 0]
click at [564, 535] on input at bounding box center [622, 537] width 409 height 25
paste input "Cartesian Company Meeting"
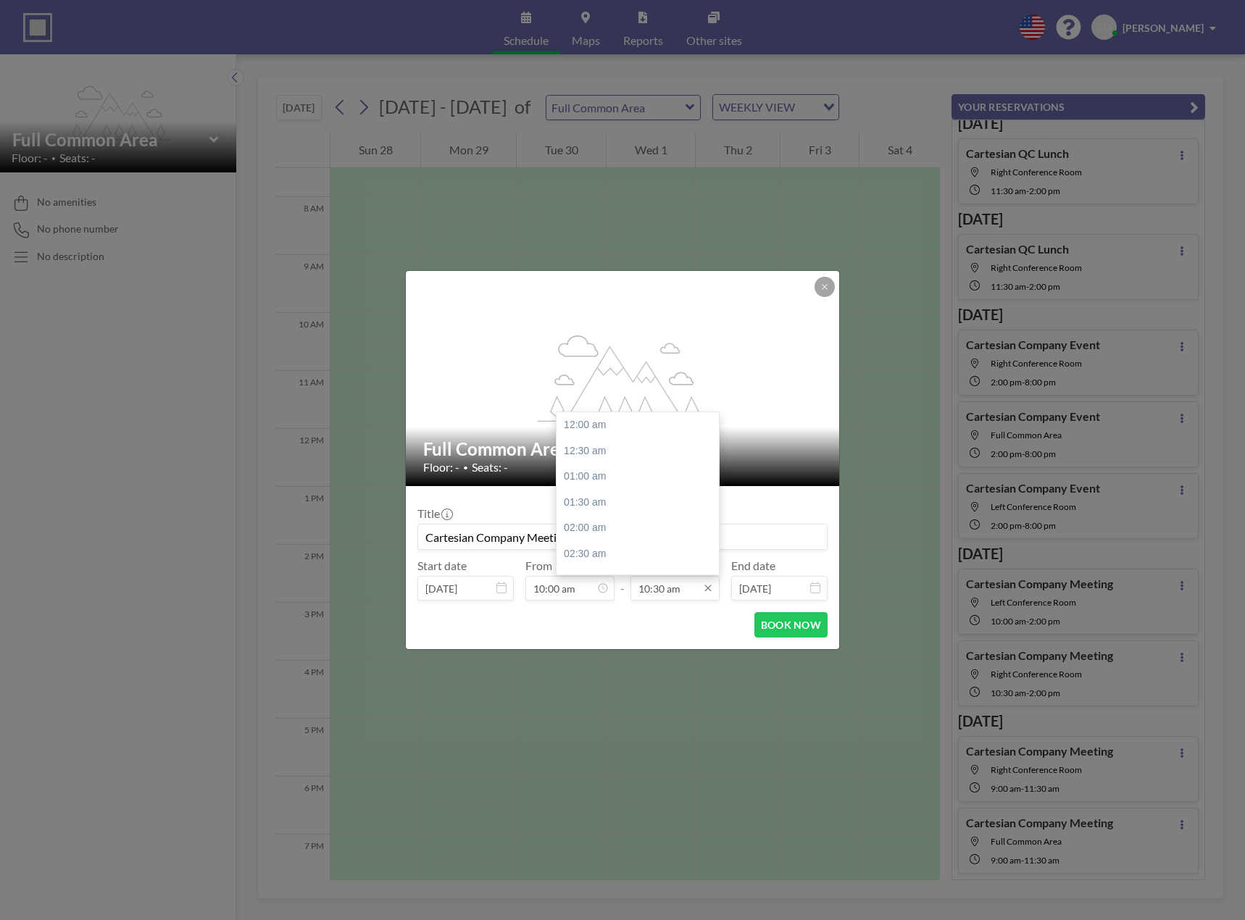
scroll to position [541, 0]
type input "Cartesian Company Meeting"
click at [682, 593] on input "10:30 am" at bounding box center [674, 588] width 89 height 25
click at [607, 537] on div "02:00 pm" at bounding box center [642, 534] width 170 height 26
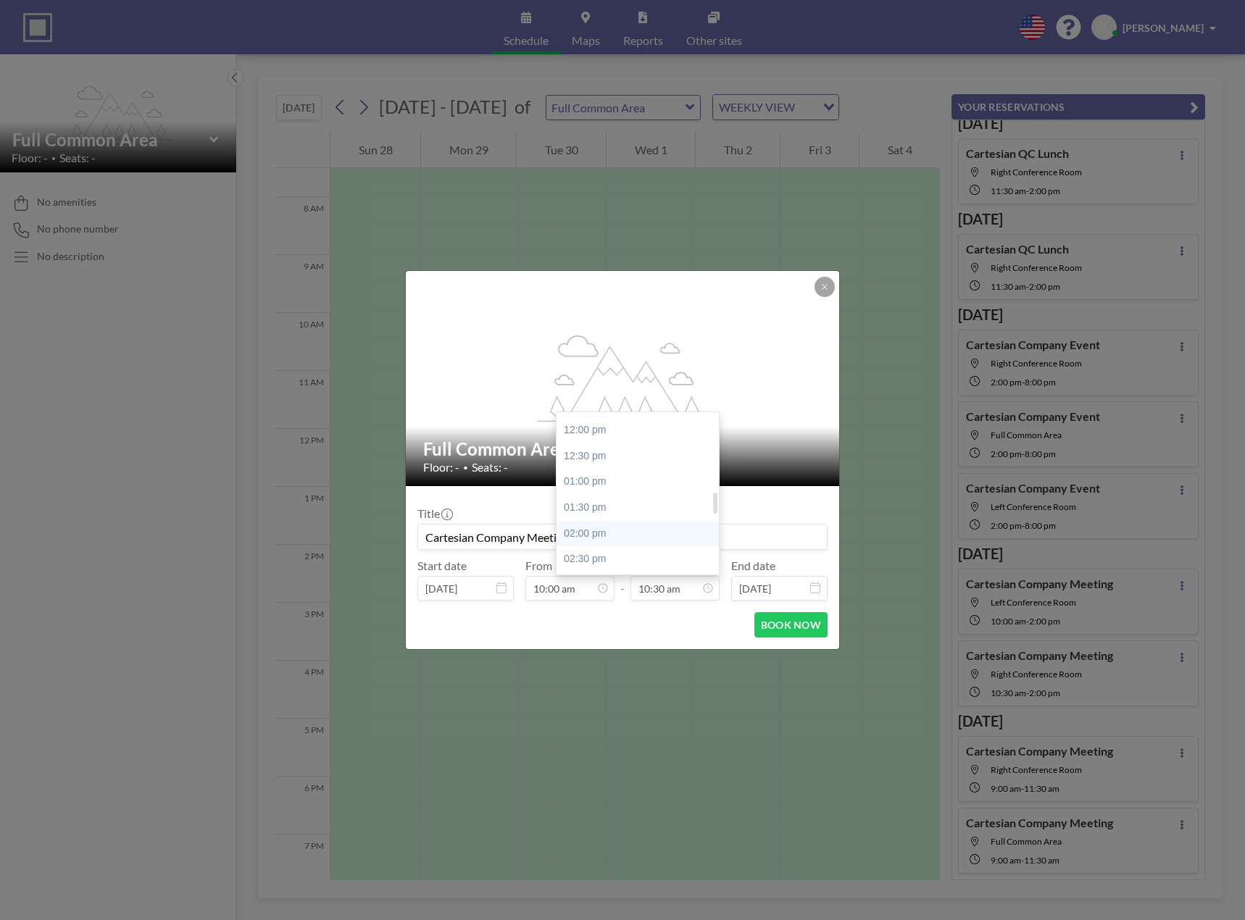
type input "02:00 pm"
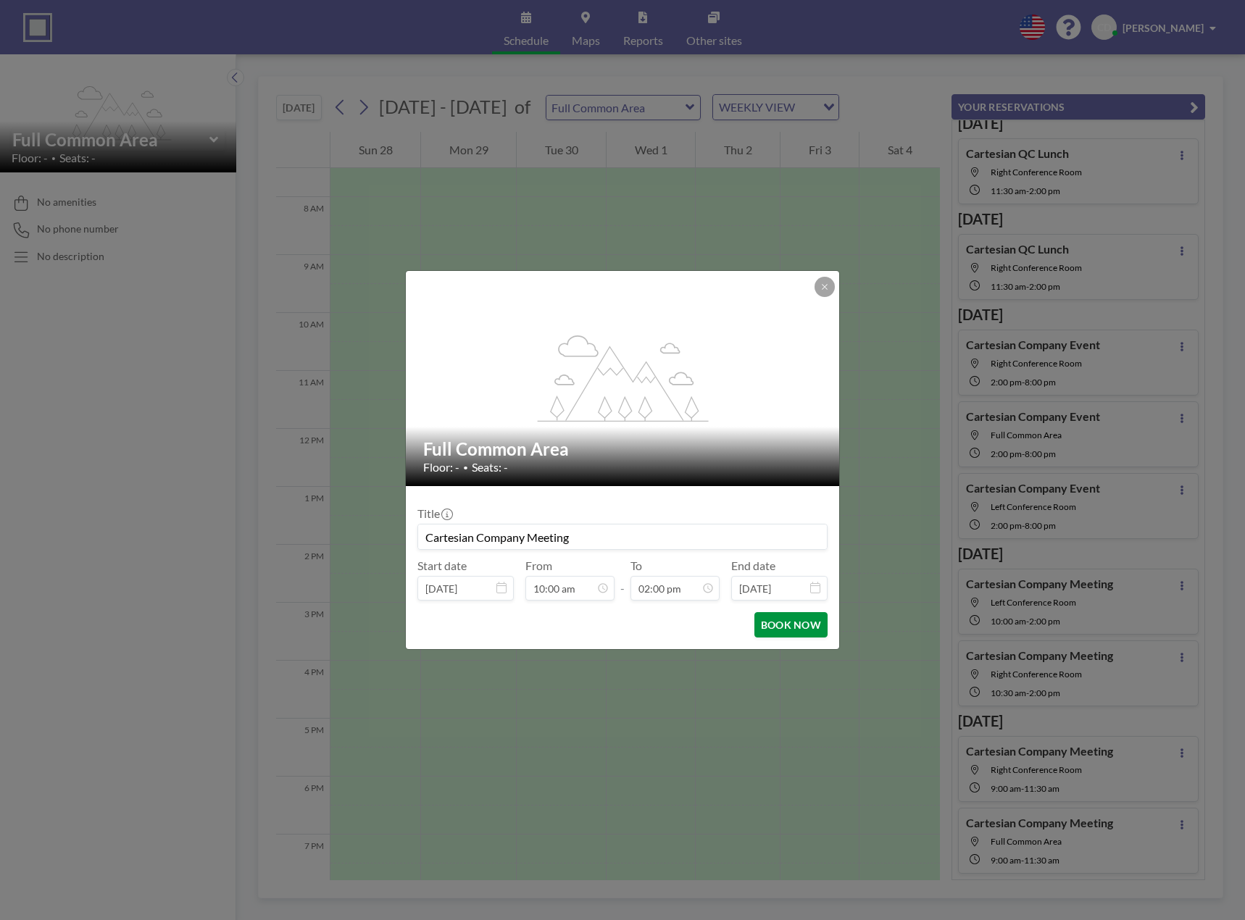
scroll to position [722, 0]
click at [783, 624] on button "BOOK NOW" at bounding box center [790, 624] width 73 height 25
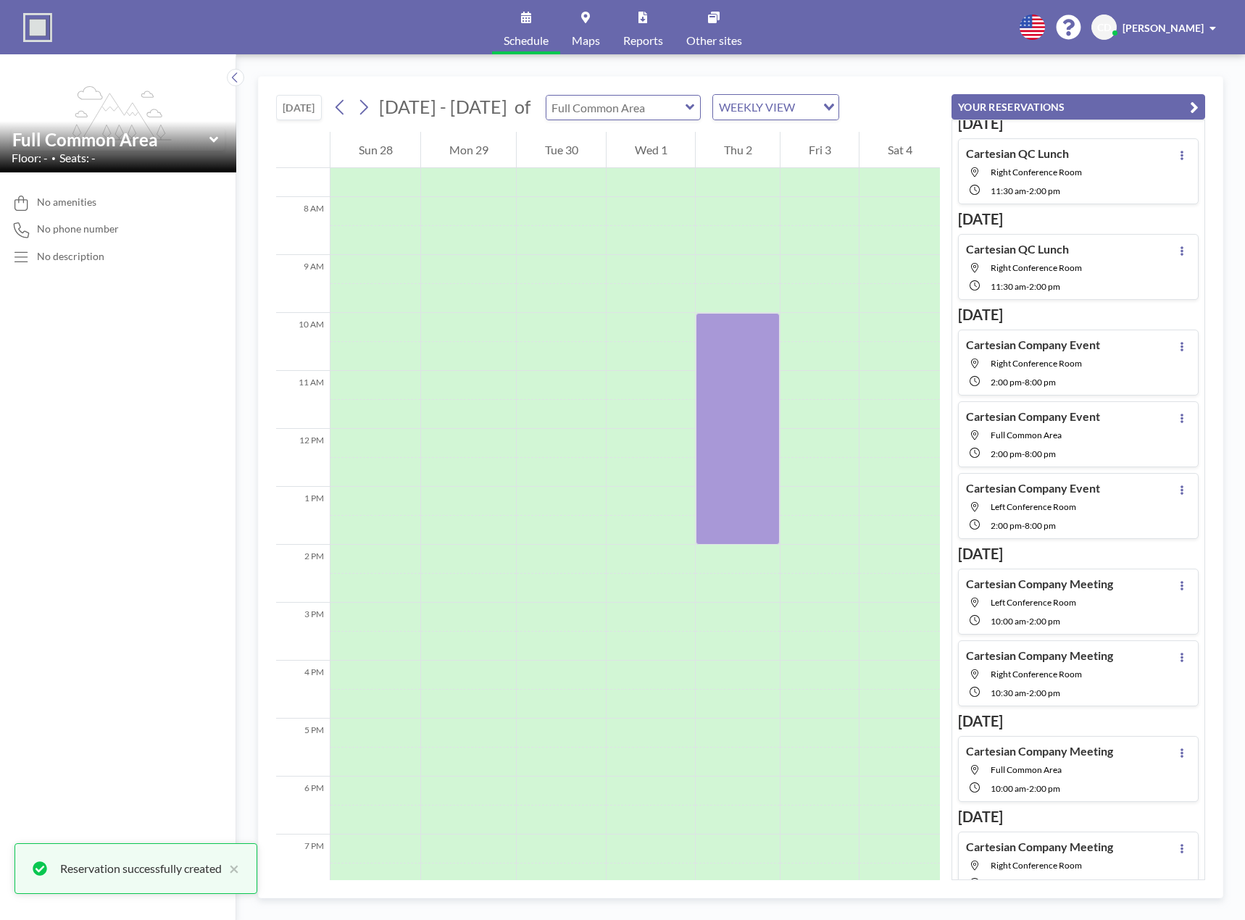
click at [628, 112] on input "text" at bounding box center [615, 108] width 139 height 24
type input "Left Conference Room"
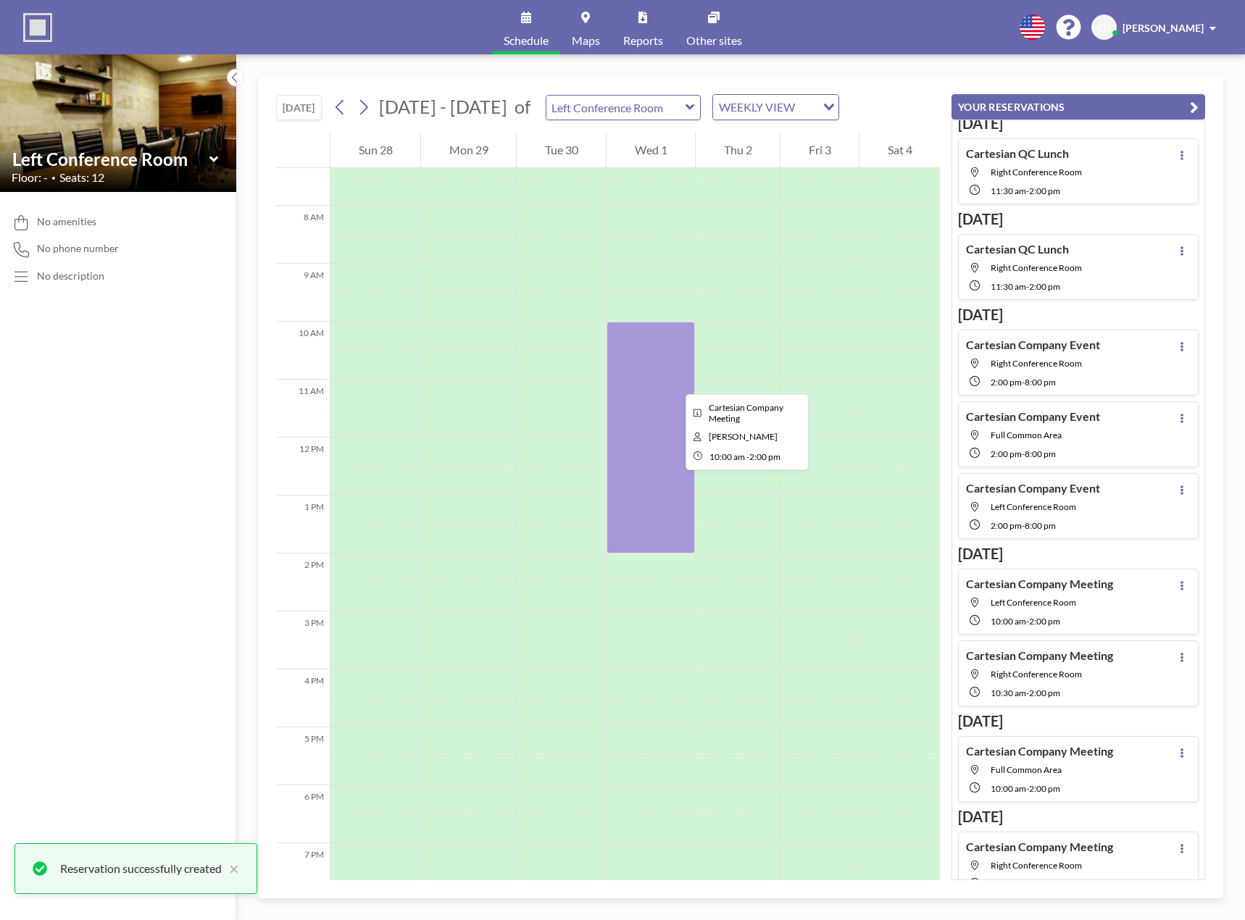
scroll to position [435, 0]
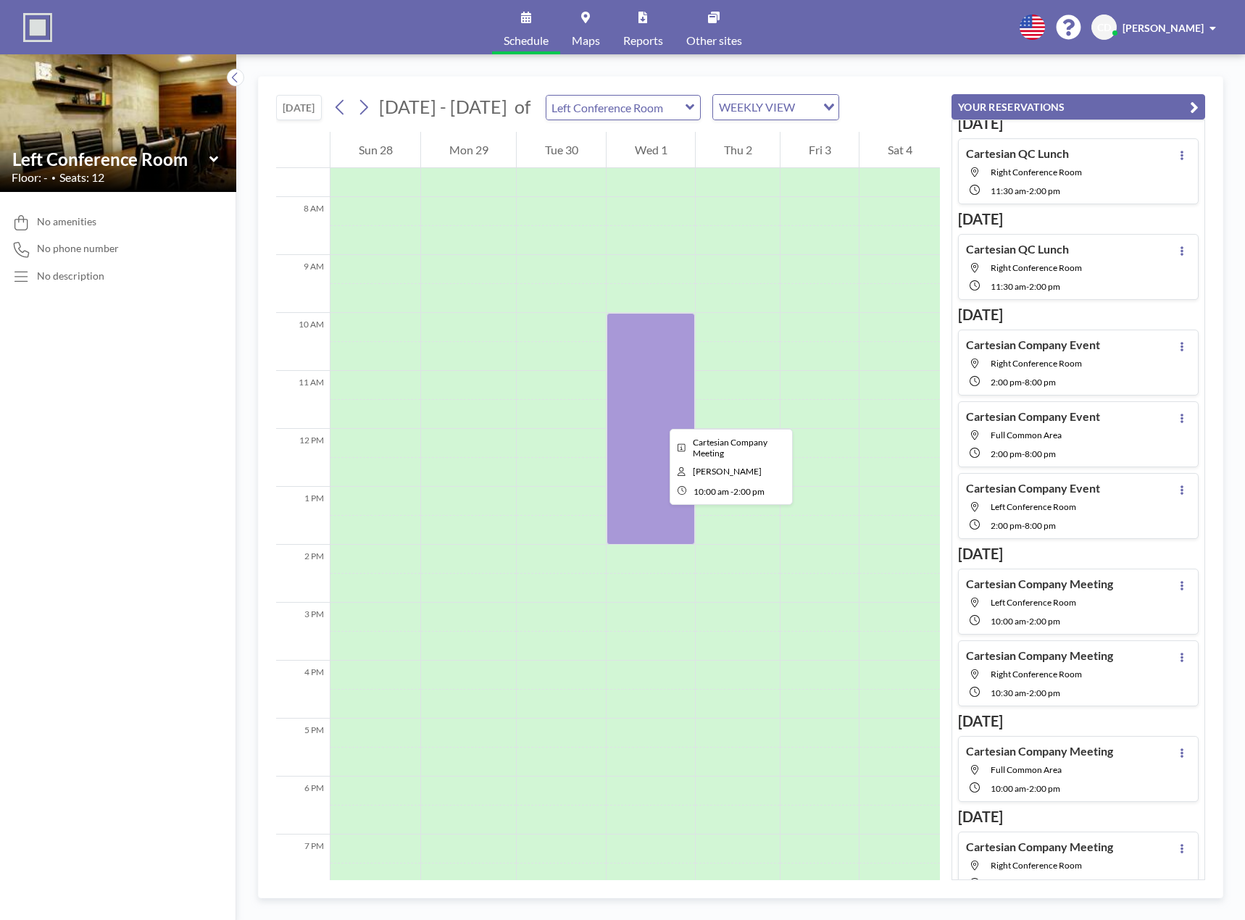
drag, startPoint x: 658, startPoint y: 416, endPoint x: 649, endPoint y: 386, distance: 31.7
click at [649, 386] on div at bounding box center [651, 429] width 88 height 232
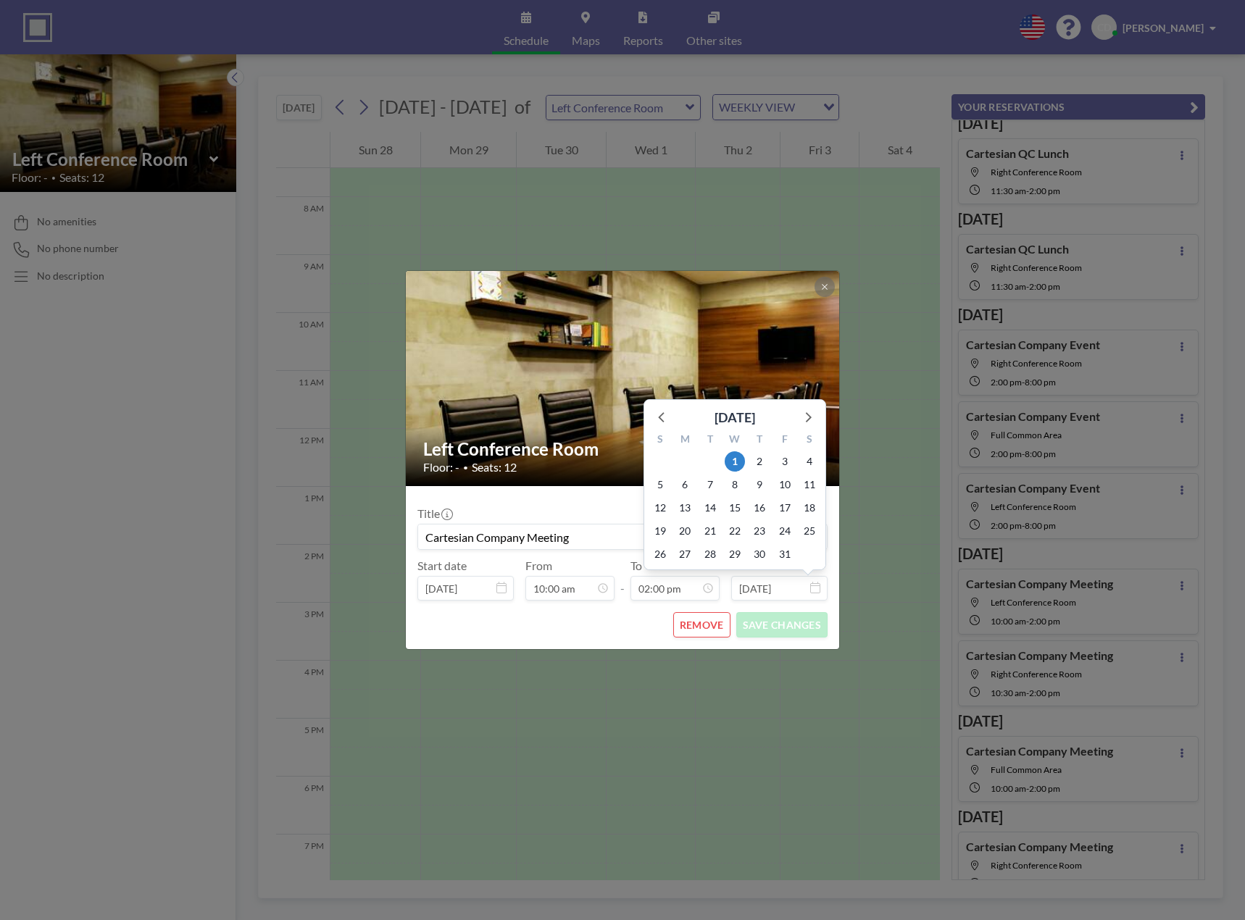
click at [703, 625] on button "REMOVE" at bounding box center [701, 624] width 57 height 25
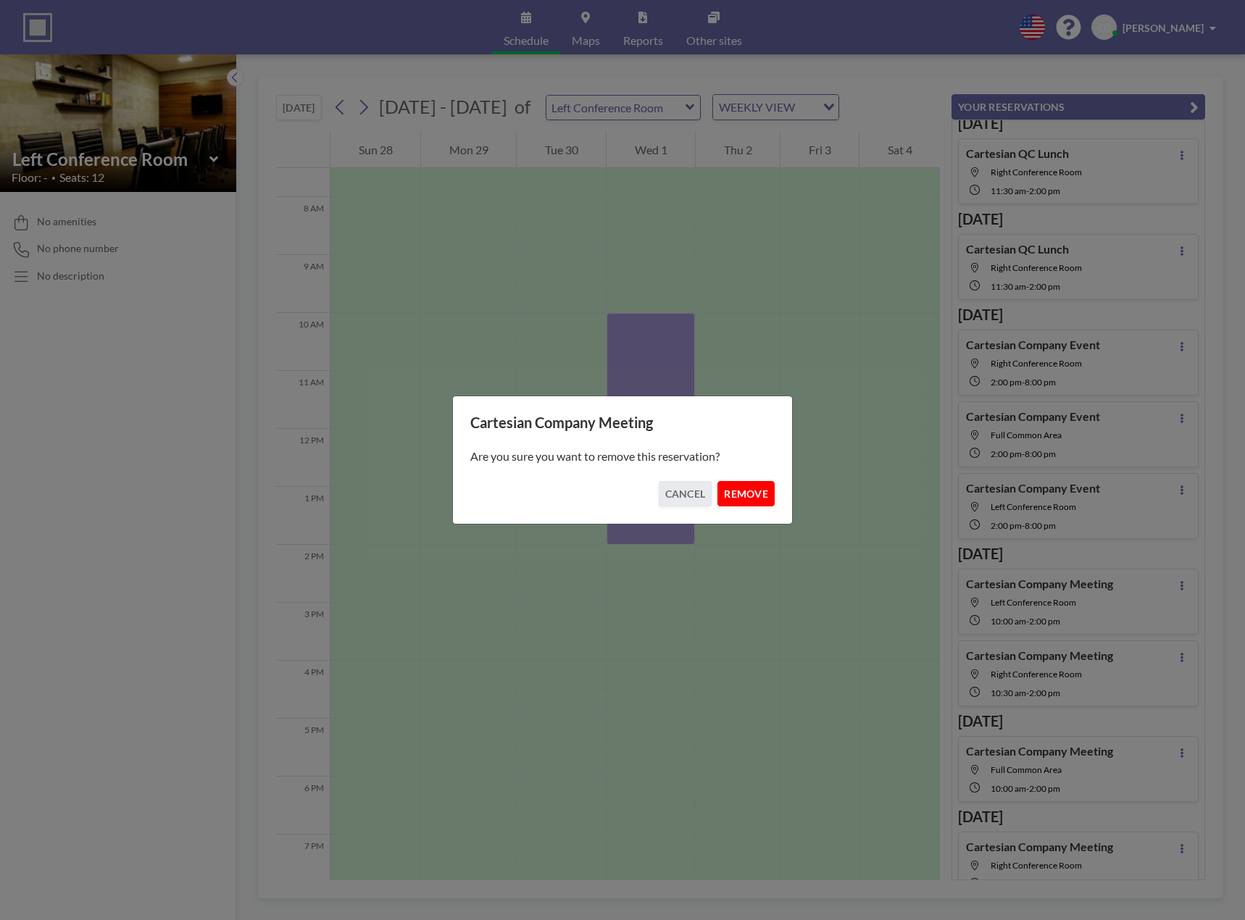
click at [725, 496] on button "REMOVE" at bounding box center [745, 493] width 57 height 25
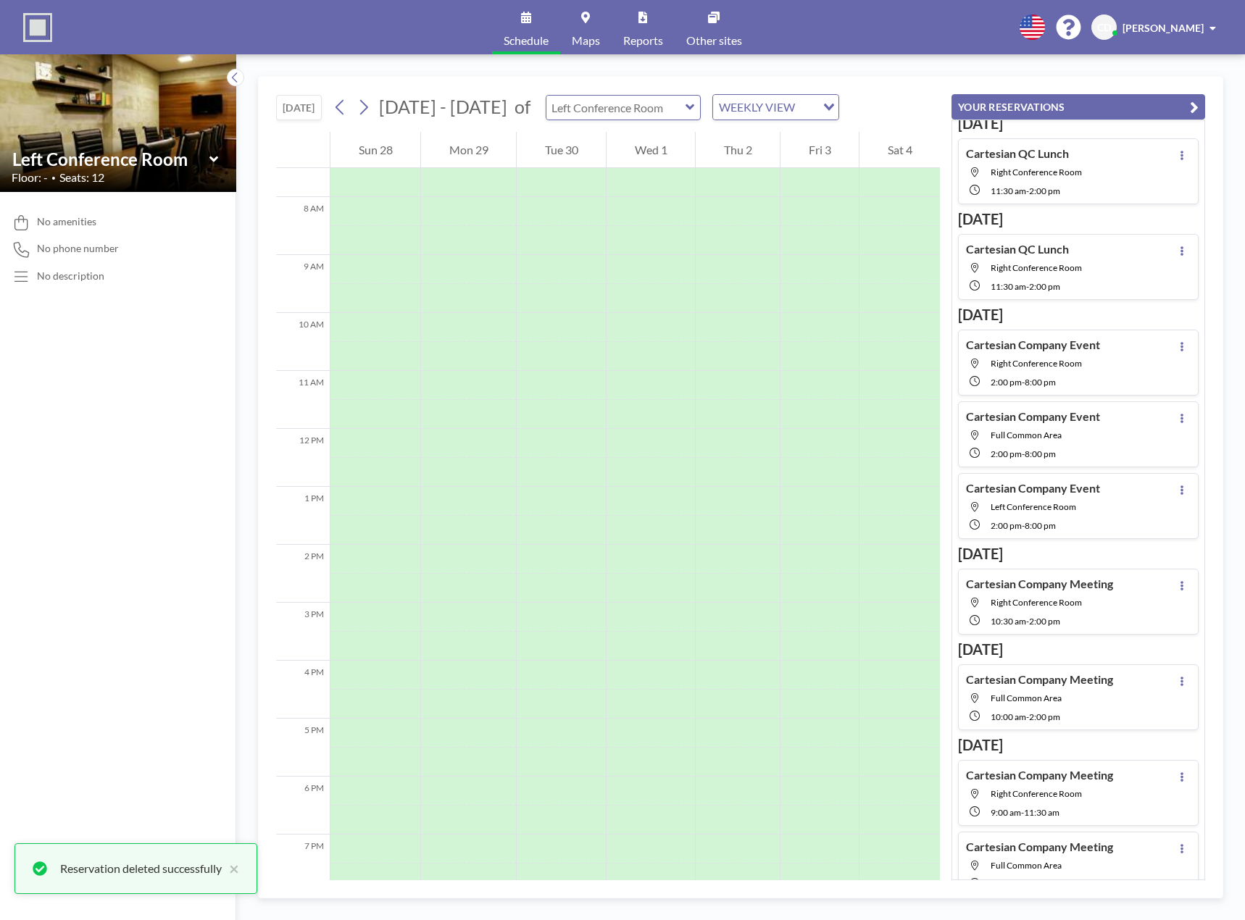
click at [612, 112] on input "text" at bounding box center [615, 108] width 139 height 24
type input "Right Conference Room"
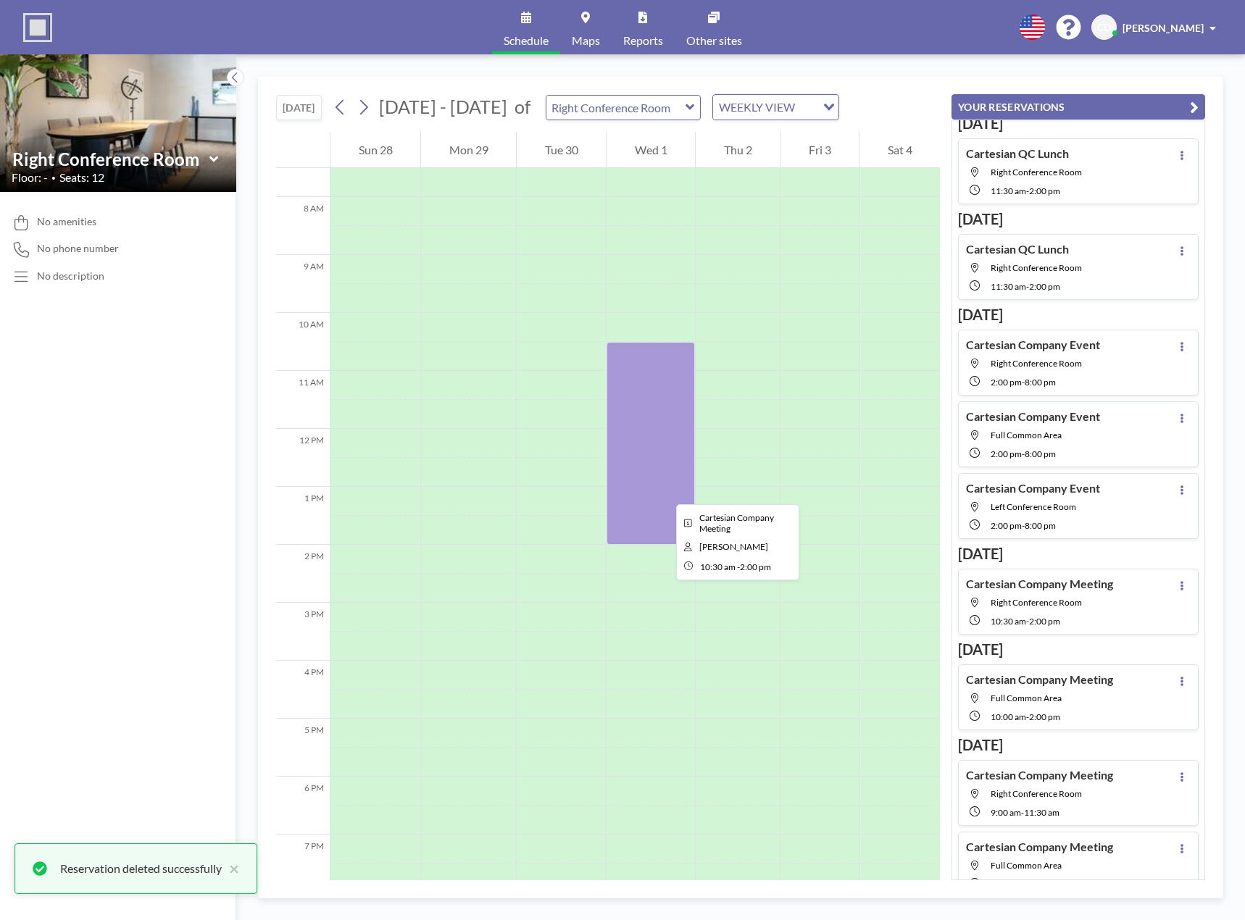
click at [665, 491] on div at bounding box center [651, 443] width 88 height 203
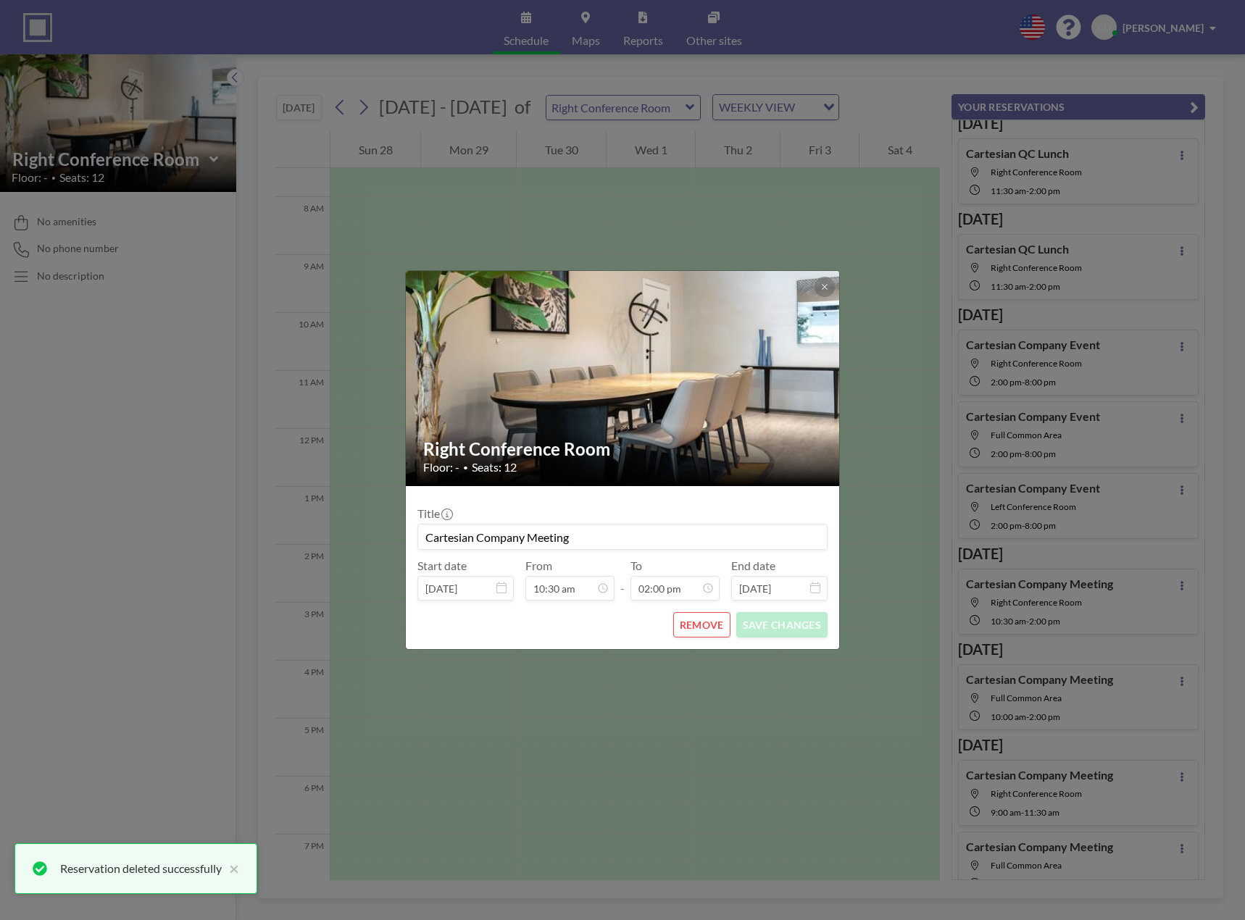
scroll to position [722, 0]
click at [696, 623] on button "REMOVE" at bounding box center [701, 624] width 57 height 25
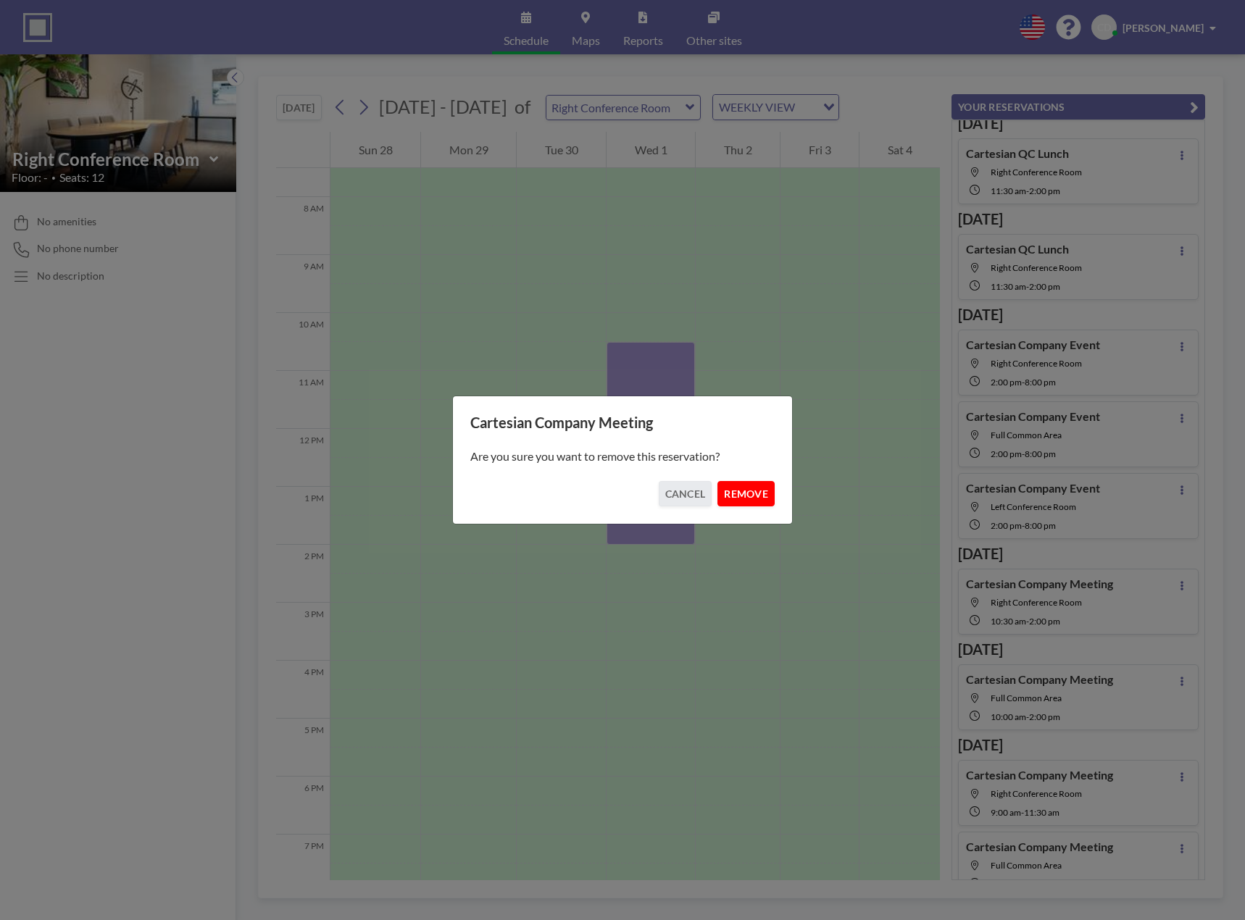
click at [732, 499] on button "REMOVE" at bounding box center [745, 493] width 57 height 25
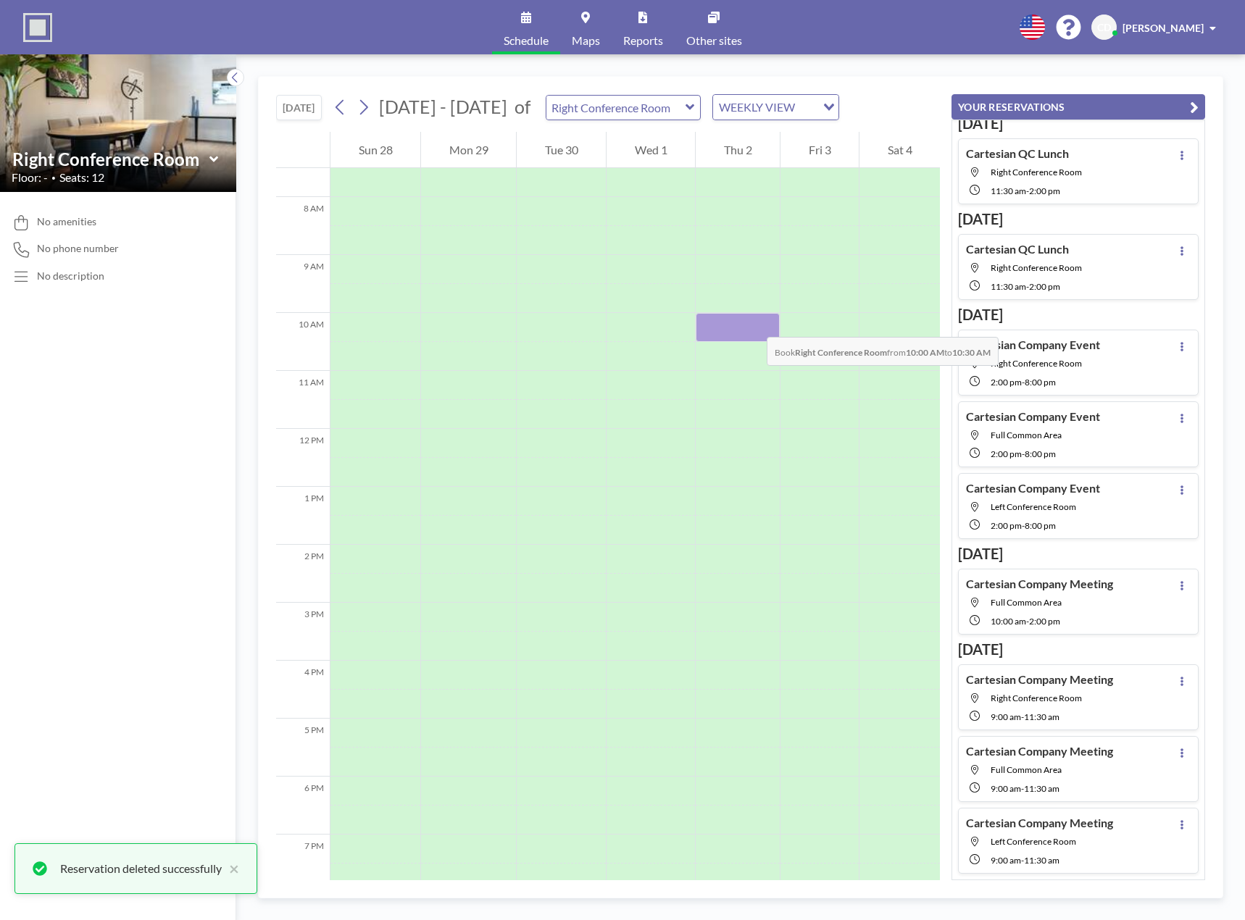
click at [752, 322] on div at bounding box center [738, 327] width 84 height 29
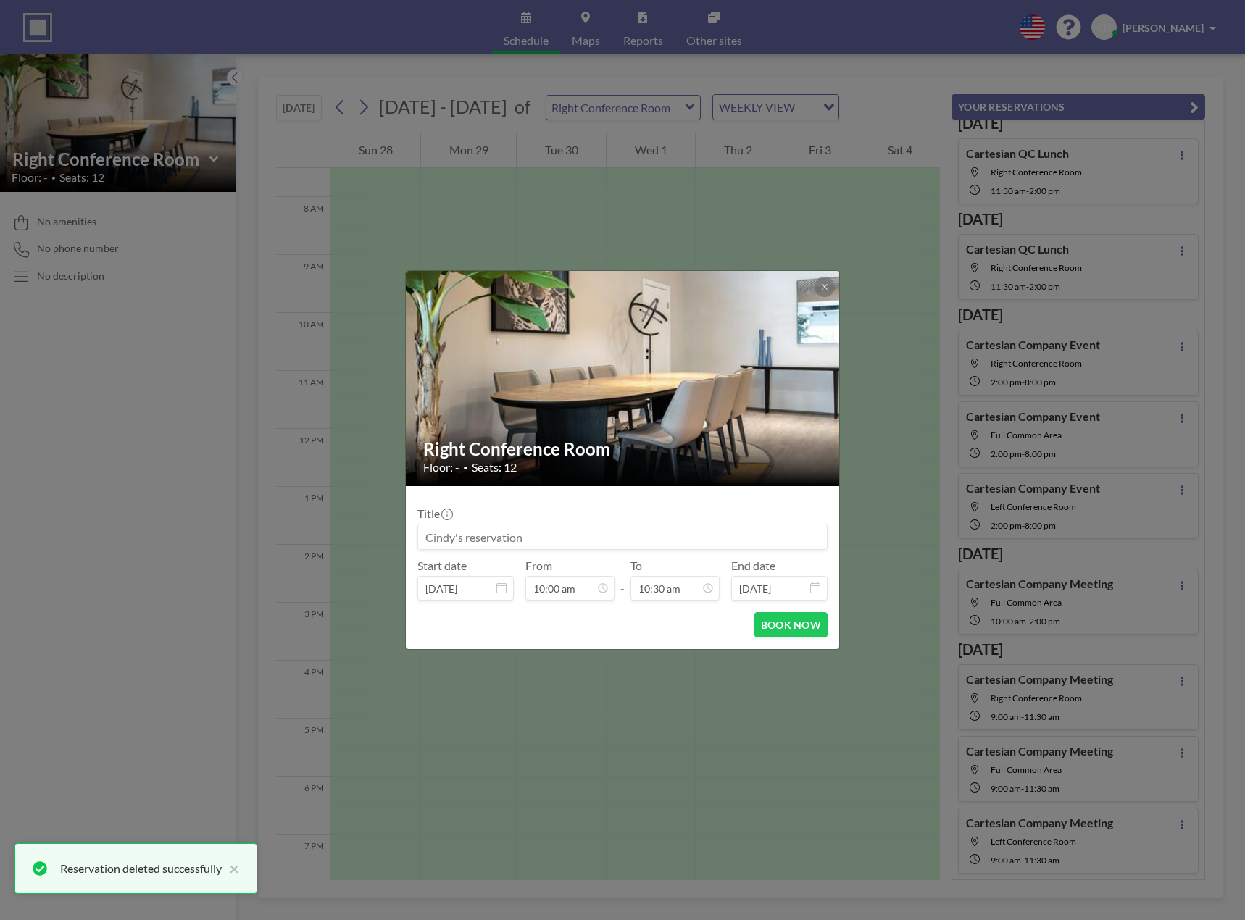
click at [544, 532] on input at bounding box center [622, 537] width 409 height 25
paste input "Cartesian Company Meeting"
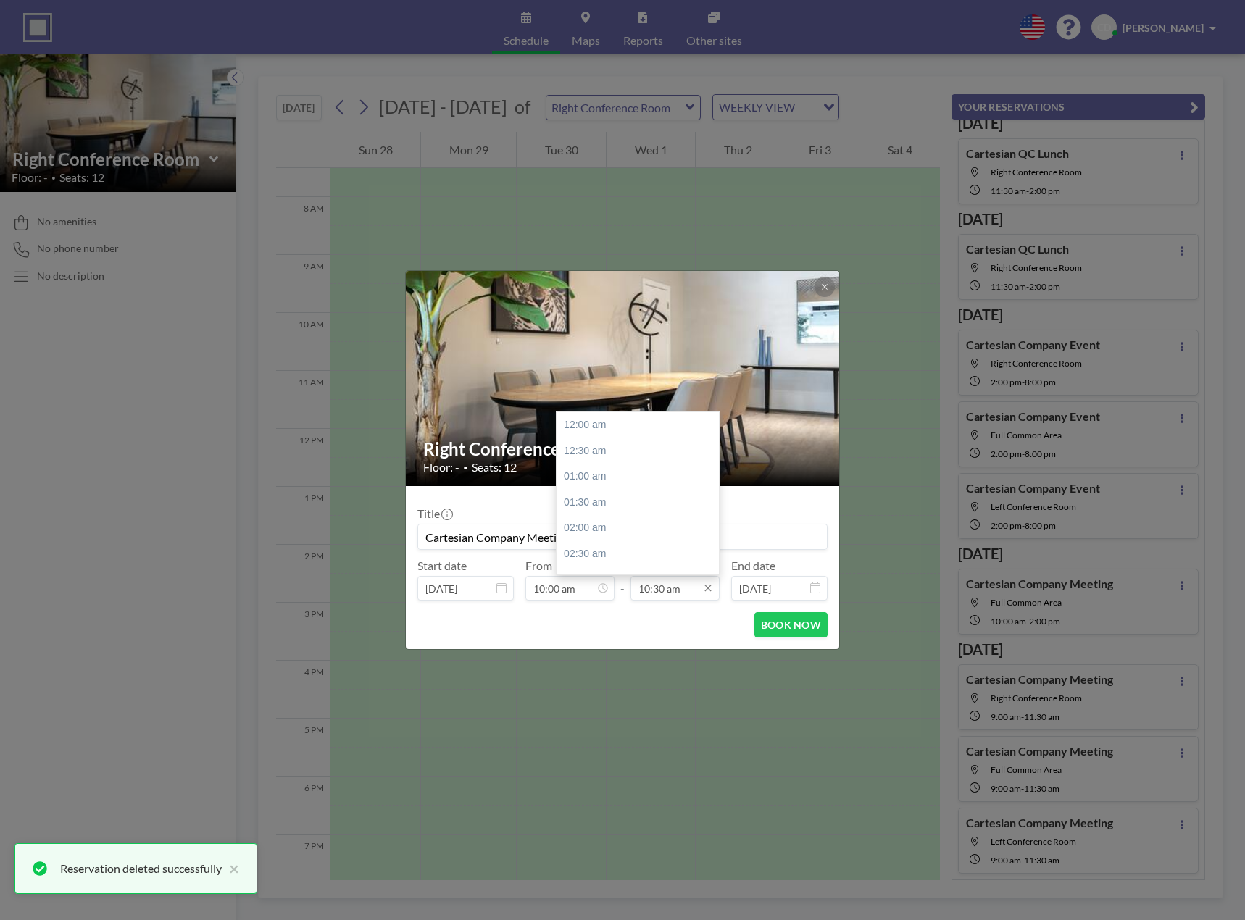
type input "Cartesian Company Meeting"
click at [677, 588] on input "10:30 am" at bounding box center [674, 588] width 89 height 25
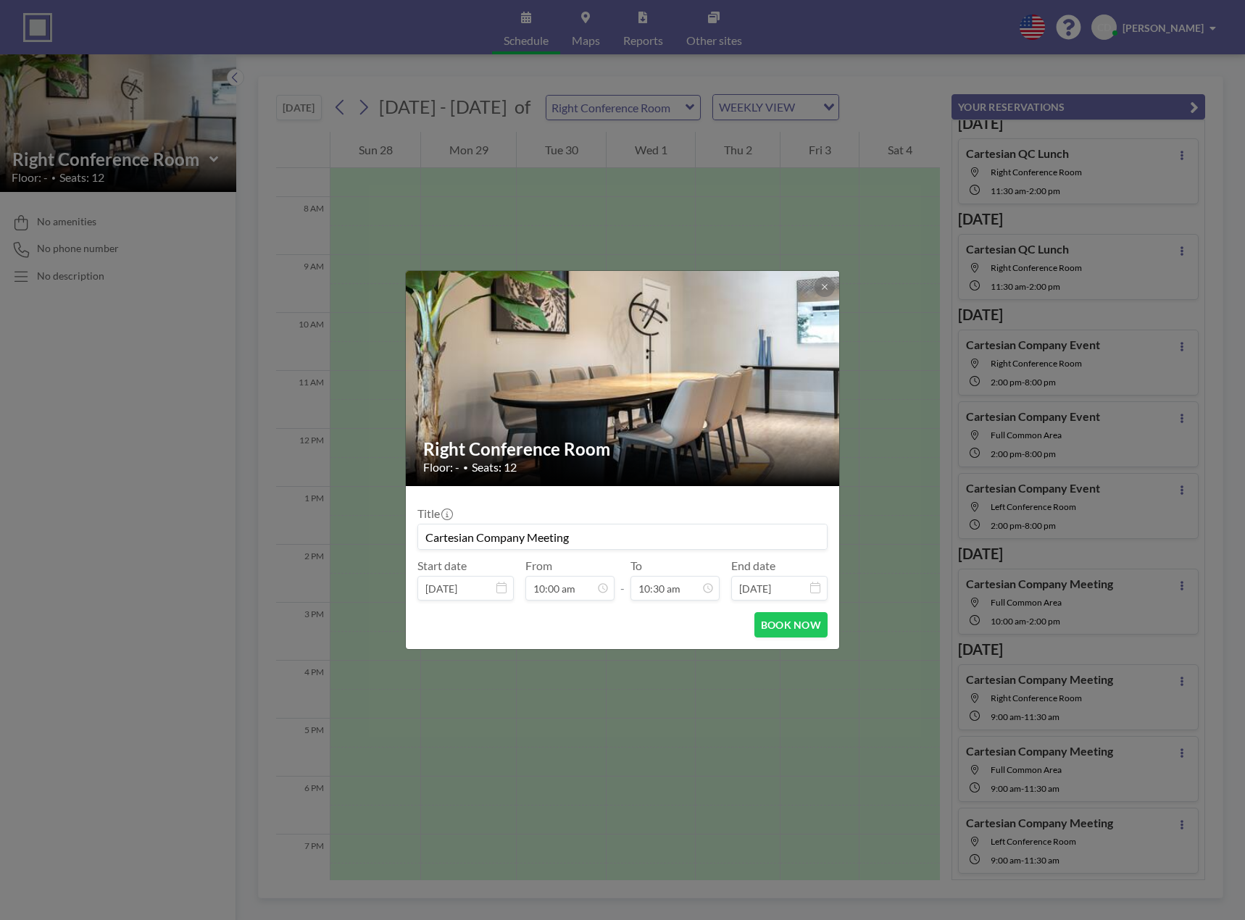
scroll to position [516, 0]
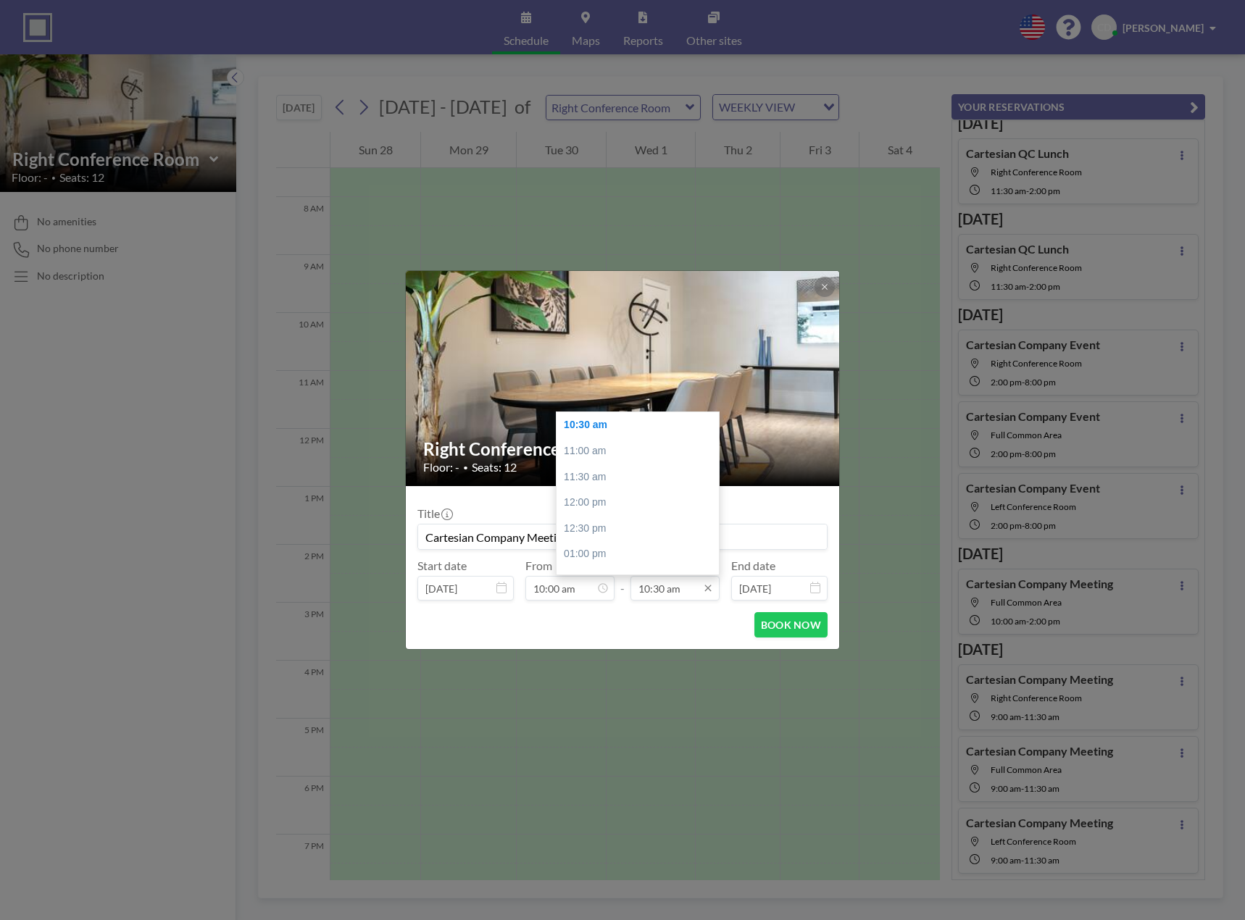
click at [668, 593] on input "10:30 am" at bounding box center [674, 588] width 89 height 25
click at [607, 536] on div "02:00 pm" at bounding box center [642, 534] width 170 height 26
type input "02:00 pm"
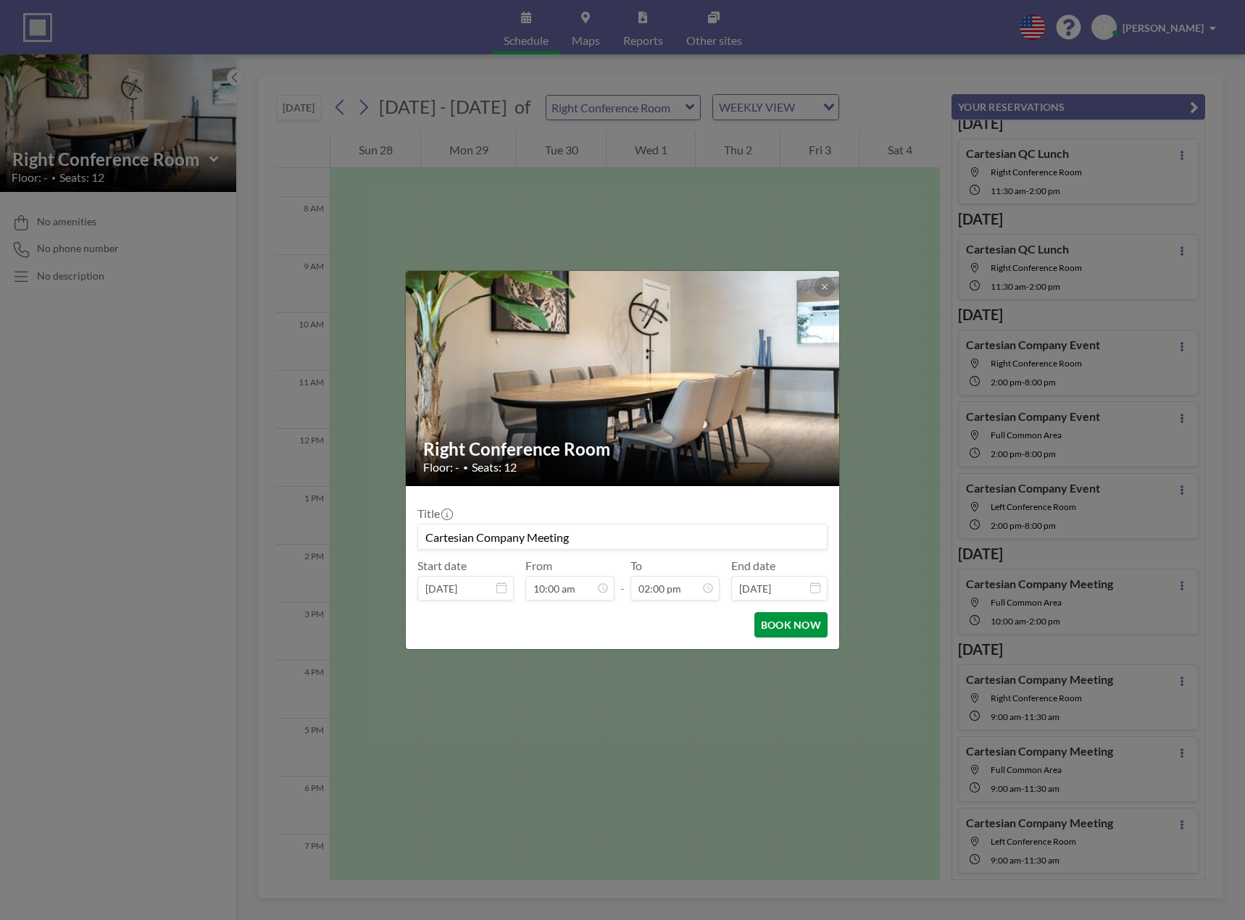
scroll to position [722, 0]
click at [780, 627] on button "BOOK NOW" at bounding box center [790, 624] width 73 height 25
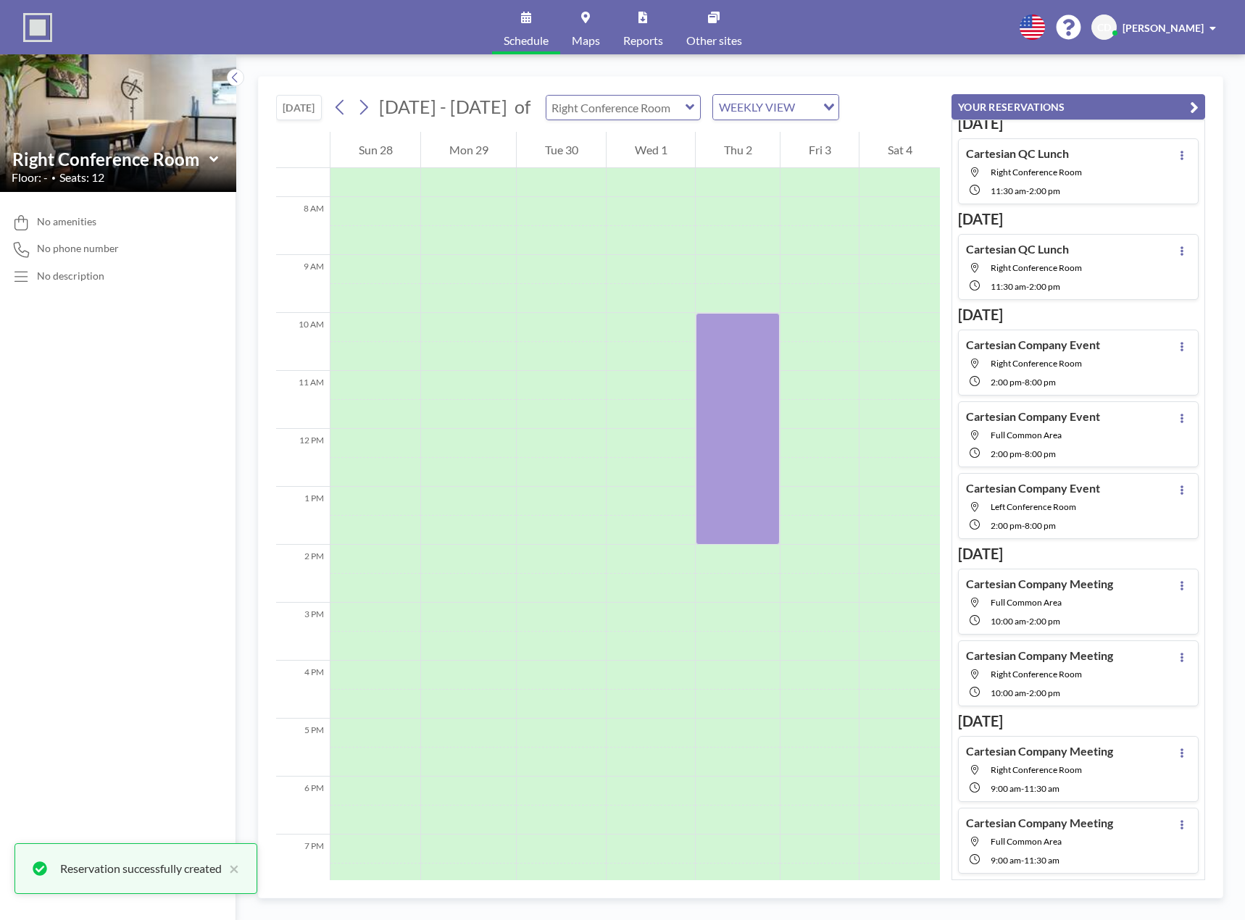
click at [648, 108] on input "text" at bounding box center [615, 108] width 139 height 24
type input "Left Conference Room"
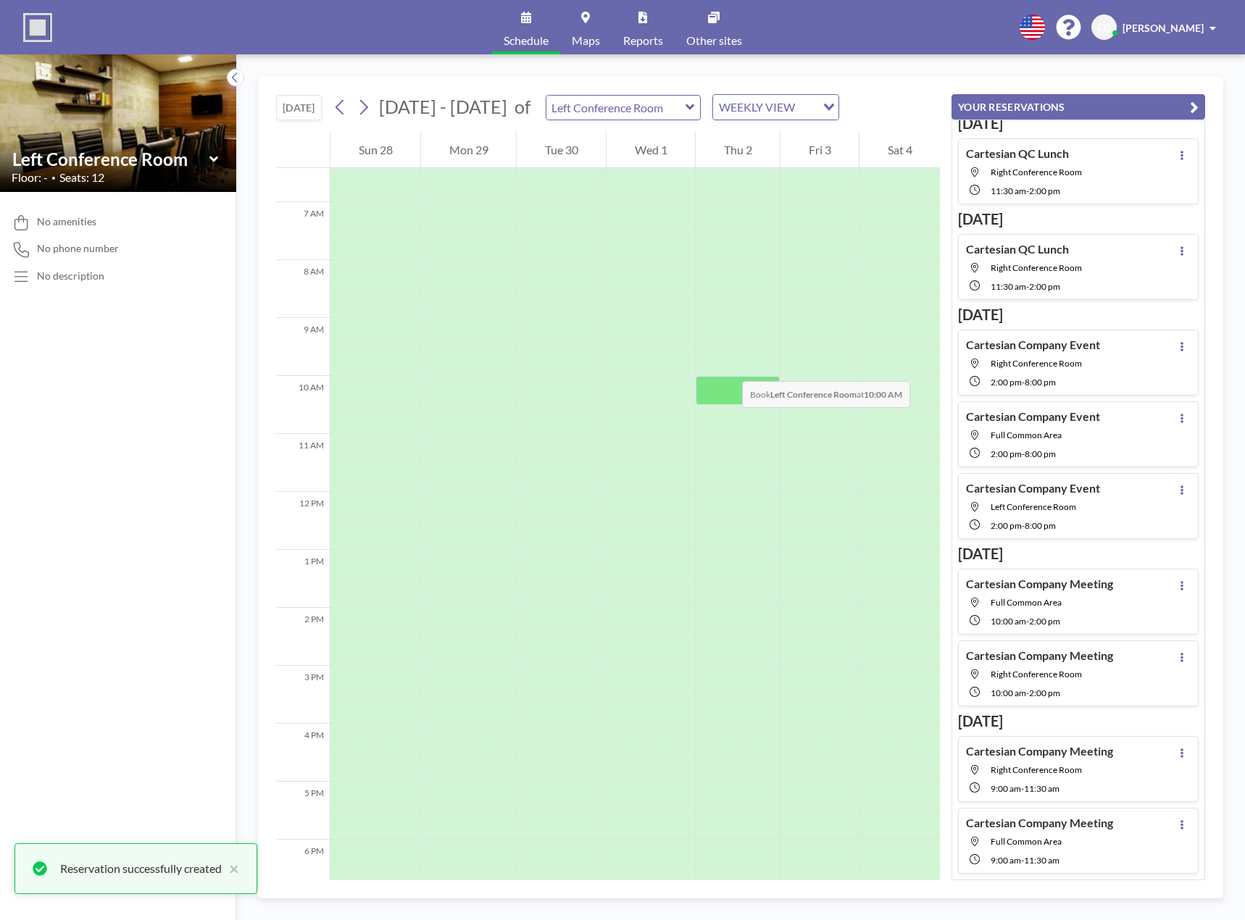
scroll to position [435, 0]
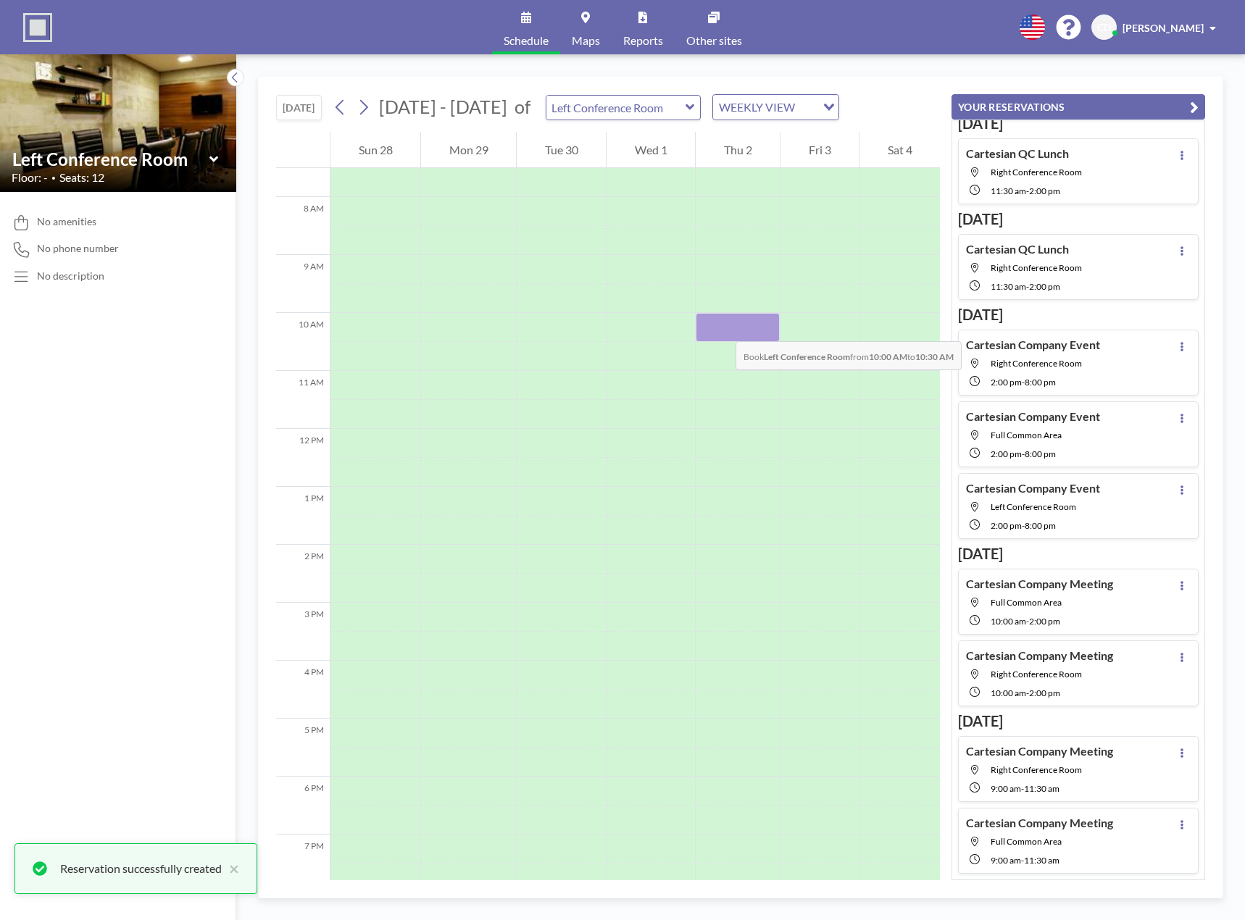
click at [721, 327] on div at bounding box center [738, 327] width 84 height 29
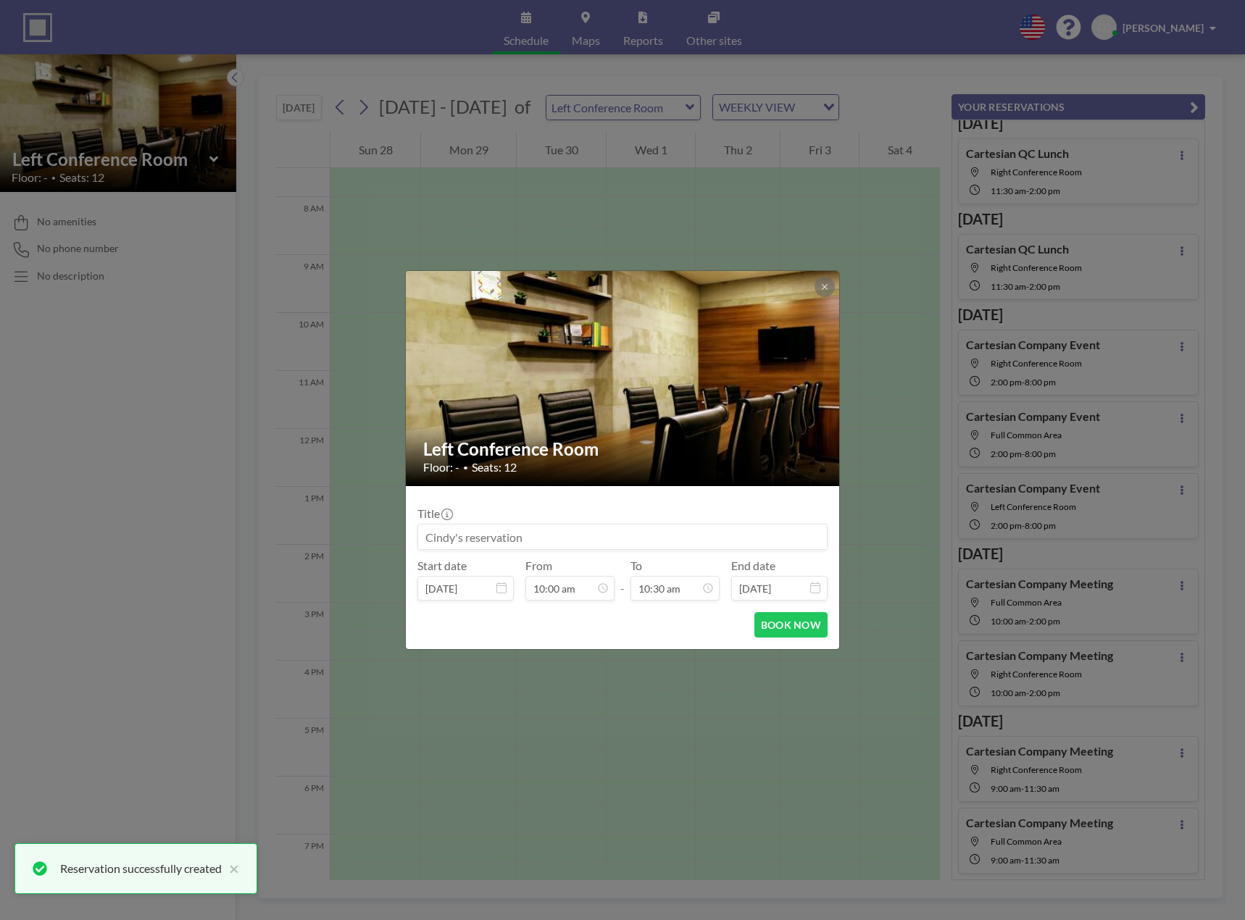
scroll to position [541, 0]
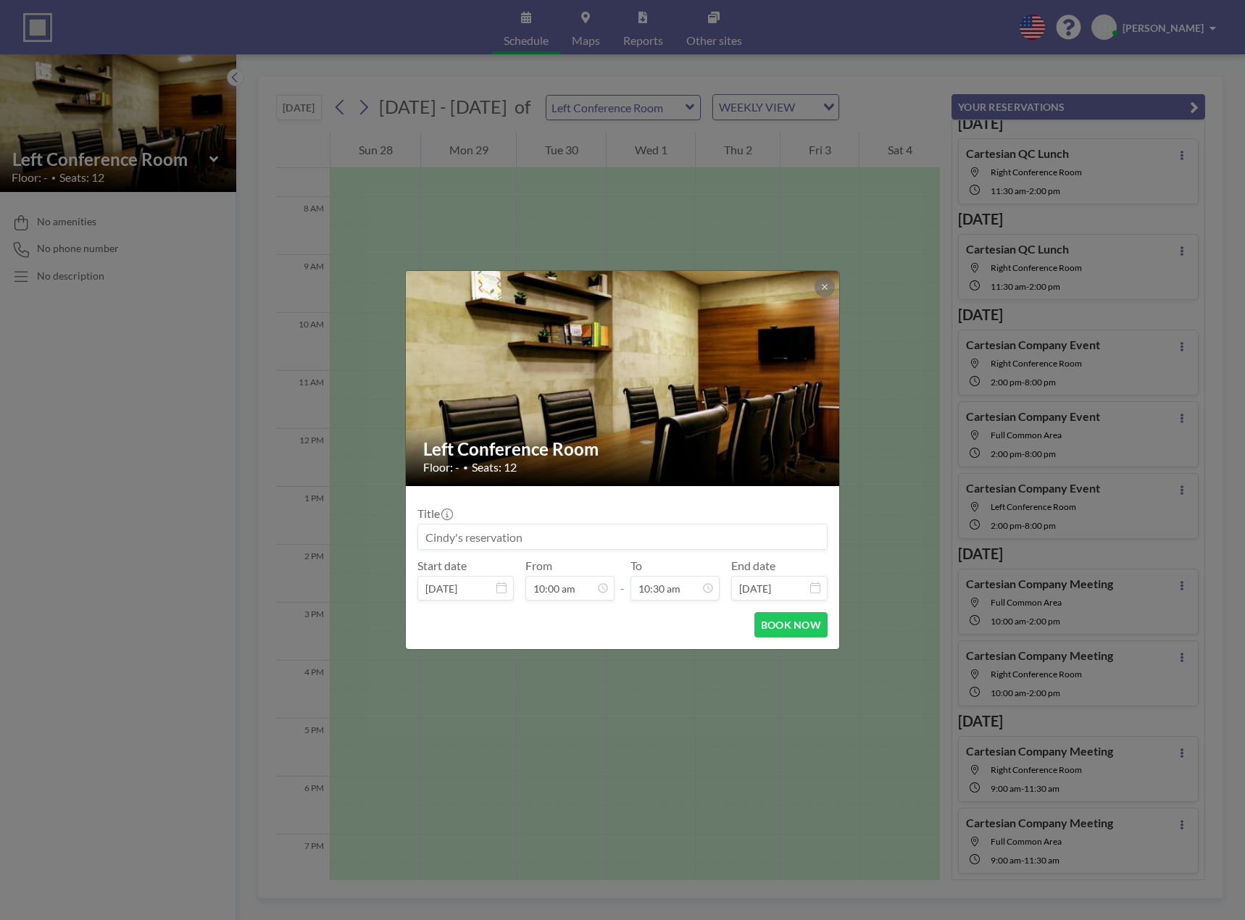
click at [572, 536] on input at bounding box center [622, 537] width 409 height 25
paste input "Cartesian Company Meeting"
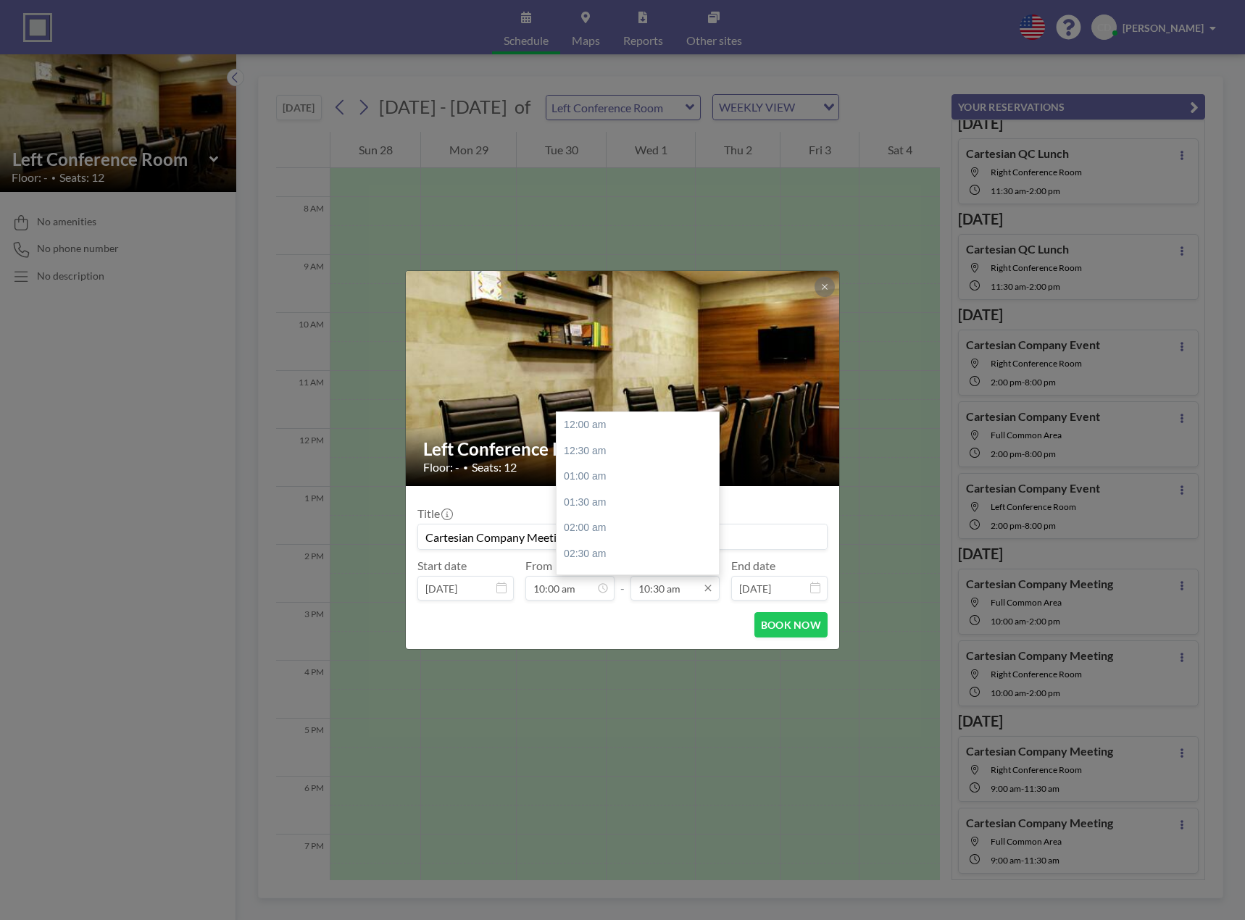
type input "Cartesian Company Meeting"
click at [701, 583] on input "10:30 am" at bounding box center [674, 588] width 89 height 25
click at [622, 529] on div "02:00 pm" at bounding box center [642, 534] width 170 height 26
type input "02:00 pm"
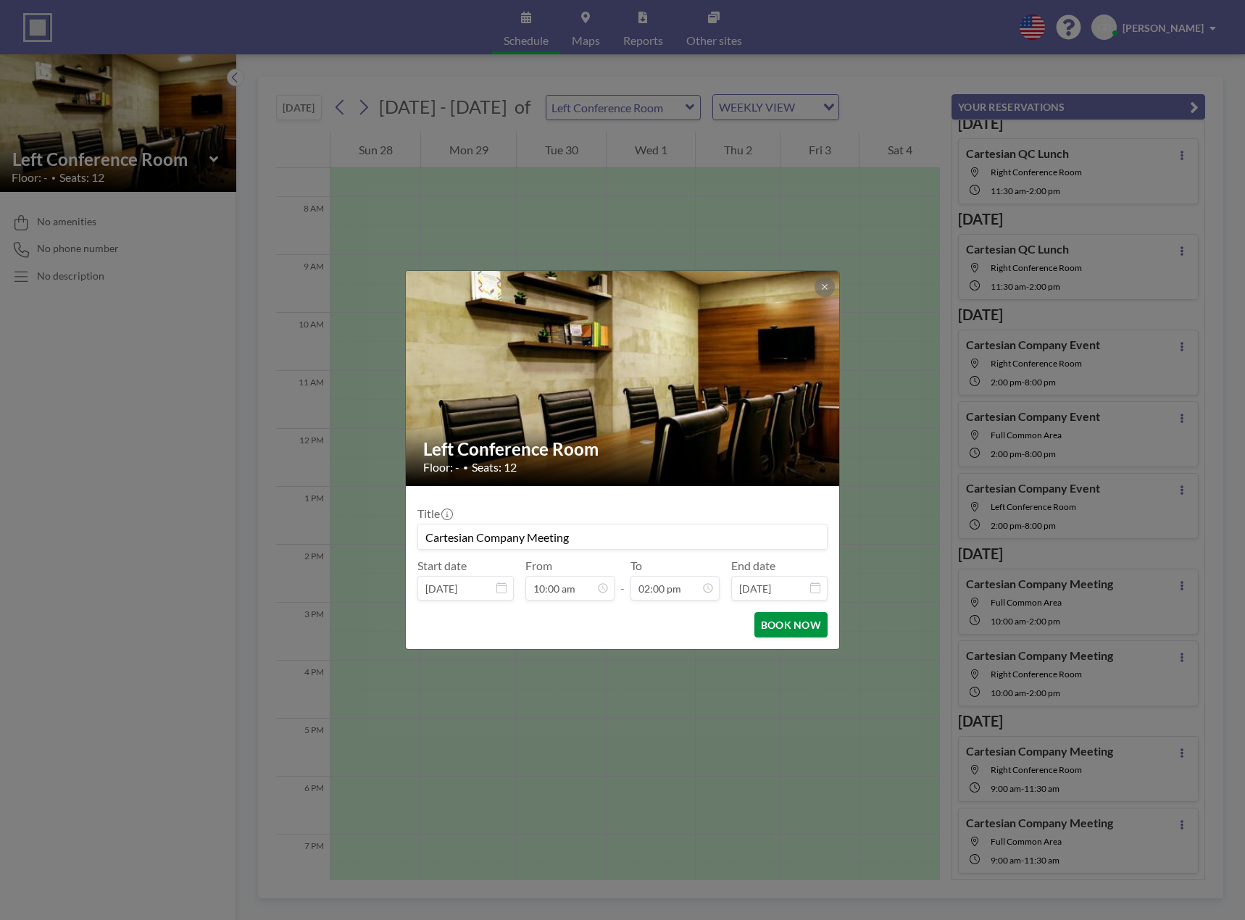
scroll to position [722, 0]
click at [765, 623] on button "BOOK NOW" at bounding box center [790, 624] width 73 height 25
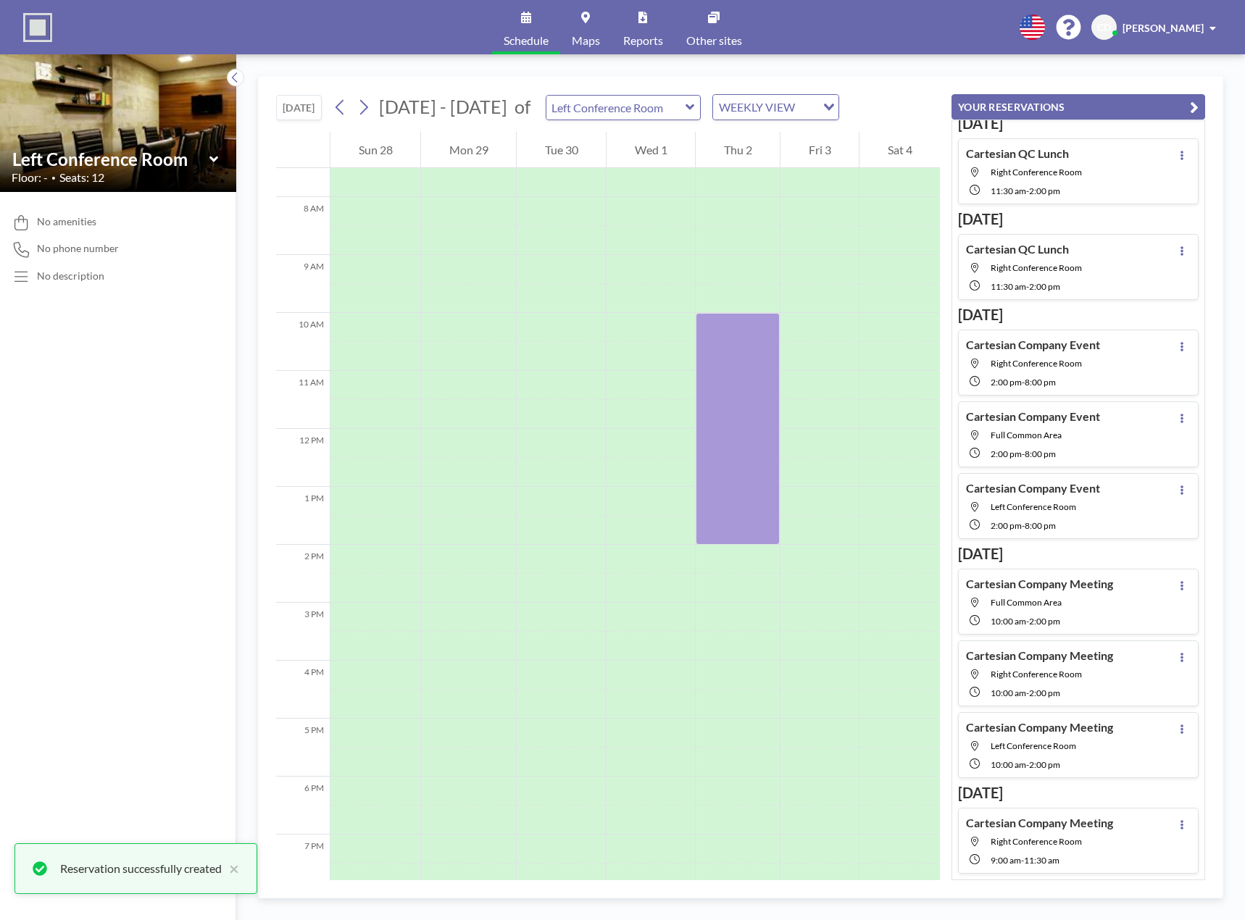
click at [867, 93] on div "[DATE] [DATE] - [DATE] of Left Conference Room WEEKLY VIEW Loading..." at bounding box center [608, 104] width 664 height 55
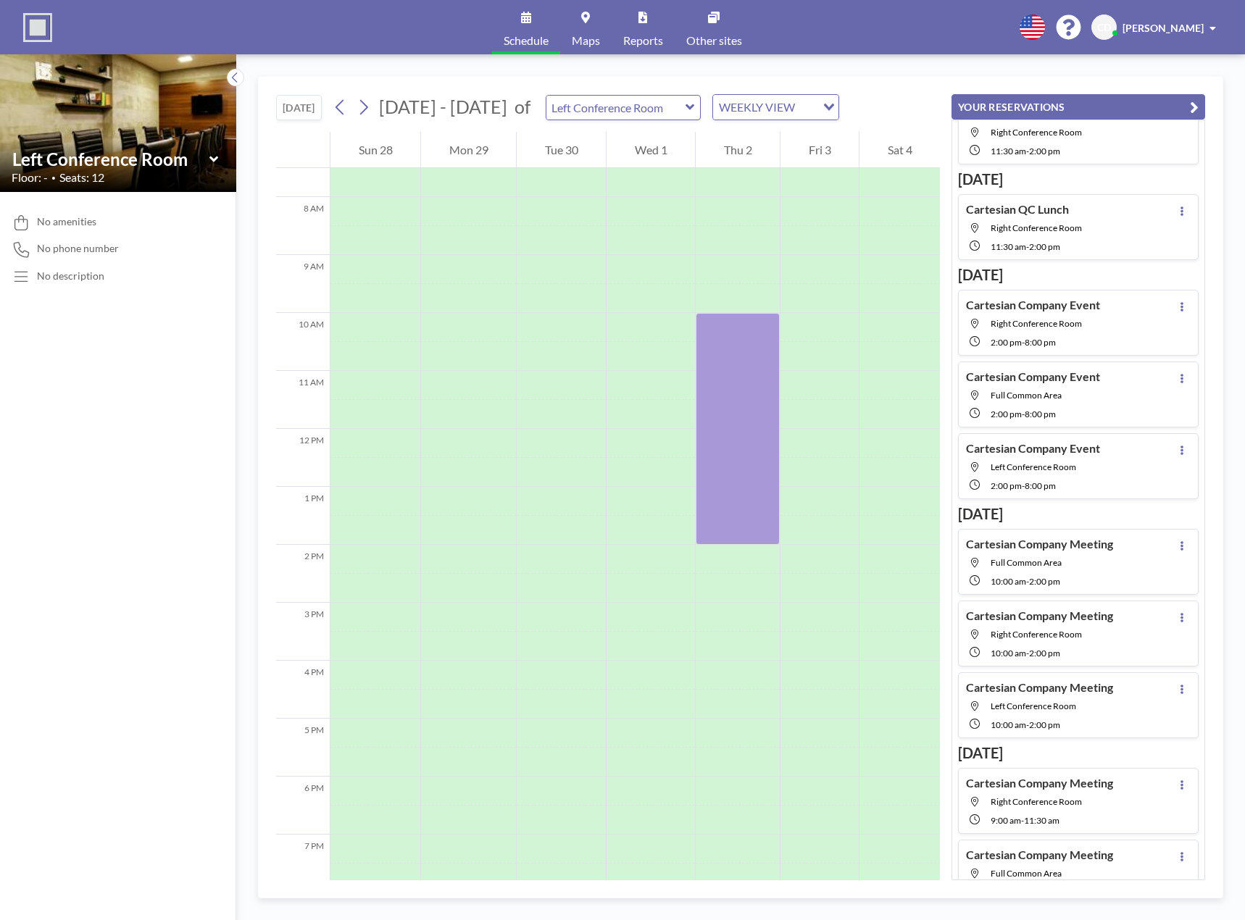
scroll to position [78, 0]
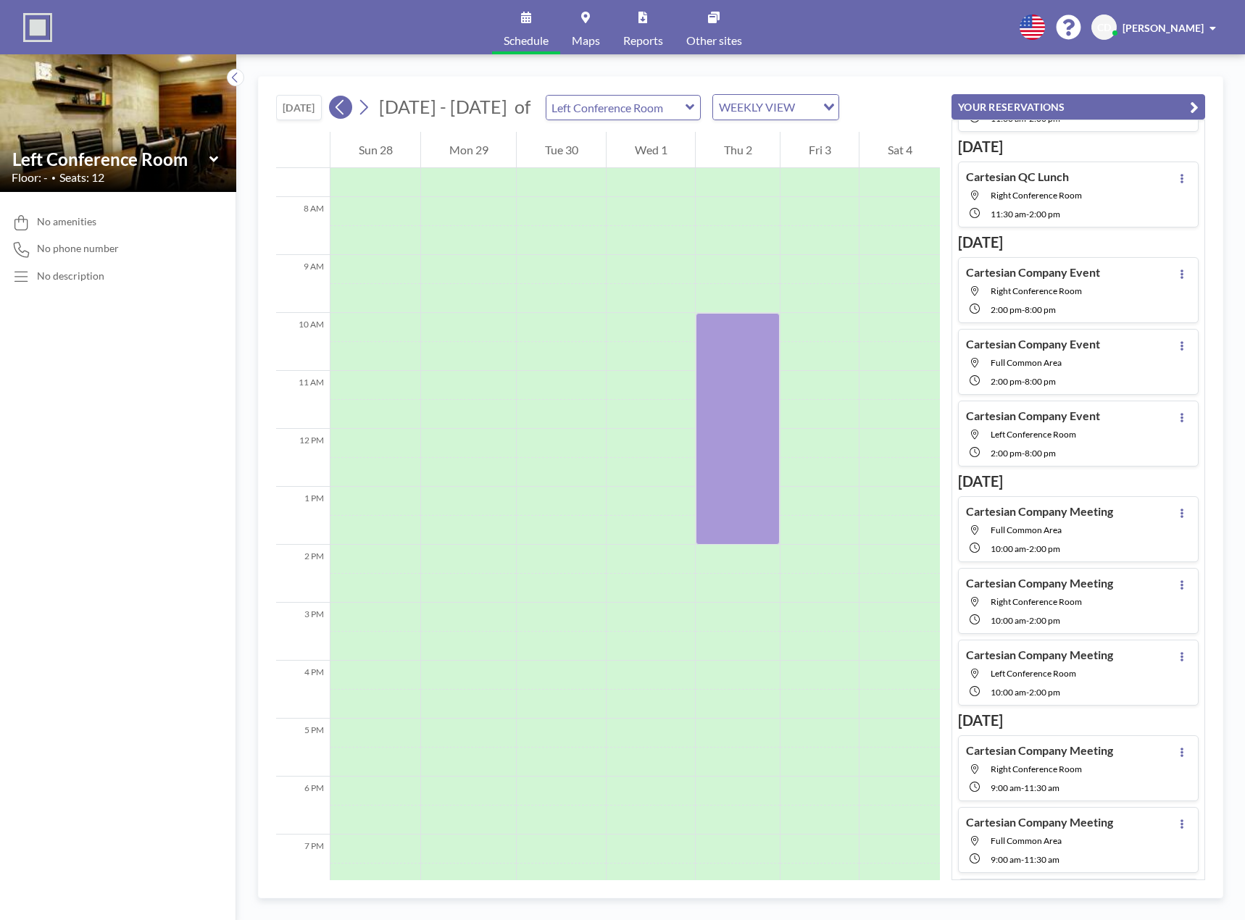
click at [344, 106] on icon at bounding box center [340, 107] width 14 height 22
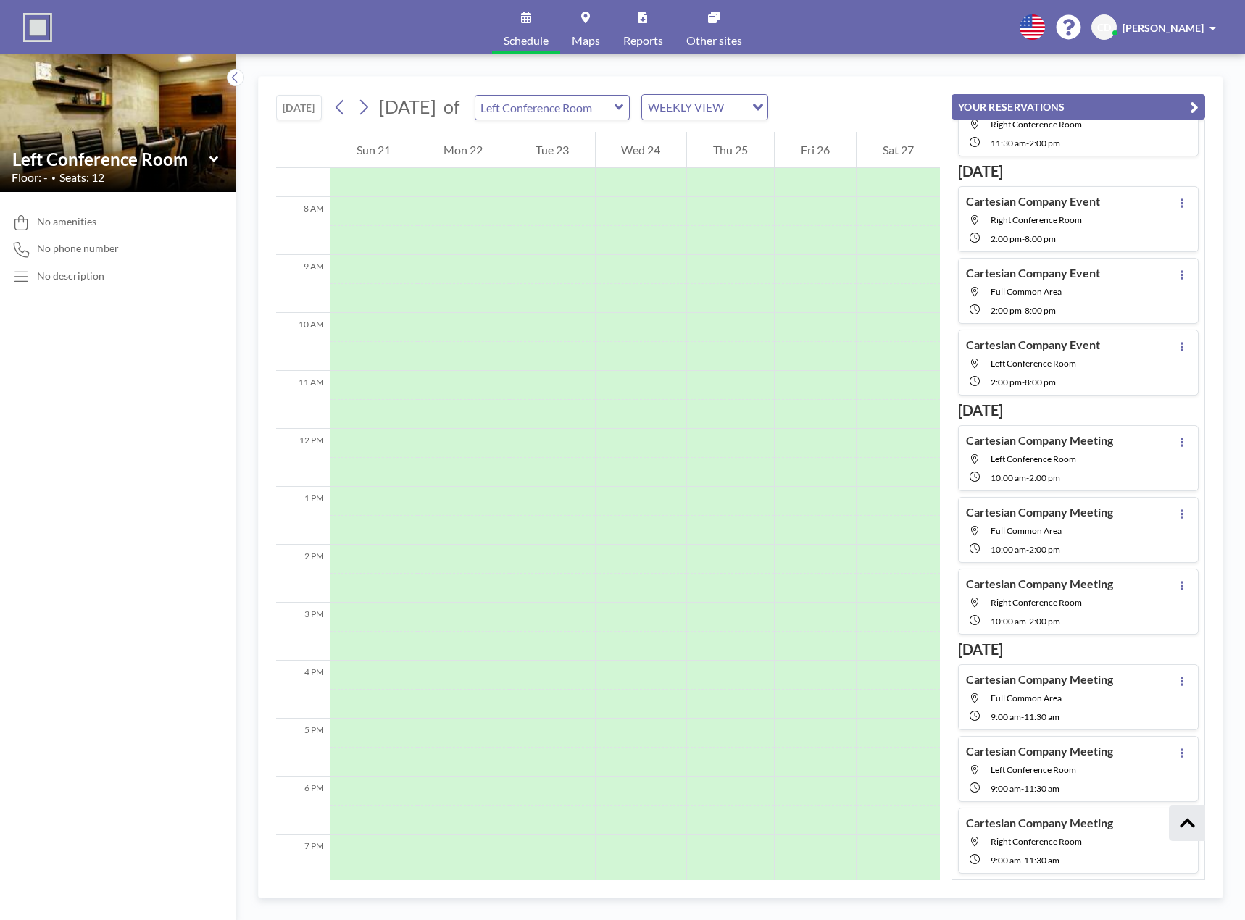
scroll to position [77, 0]
